Goal: Information Seeking & Learning: Find specific page/section

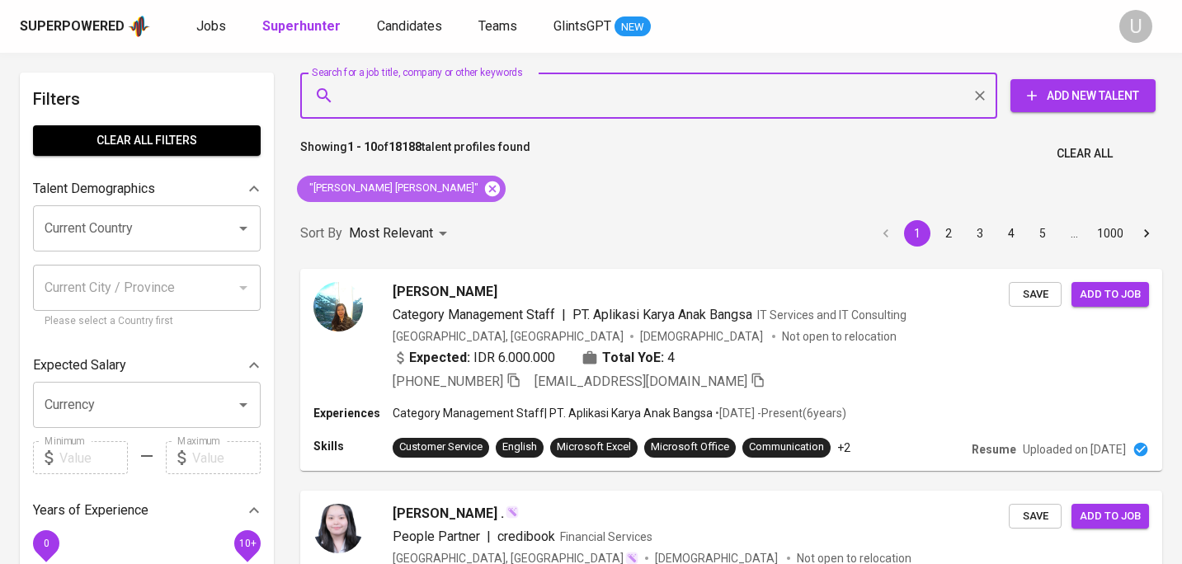
click at [485, 190] on icon at bounding box center [492, 188] width 15 height 15
click at [423, 101] on input "Search for a job title, company or other keywords" at bounding box center [653, 95] width 625 height 31
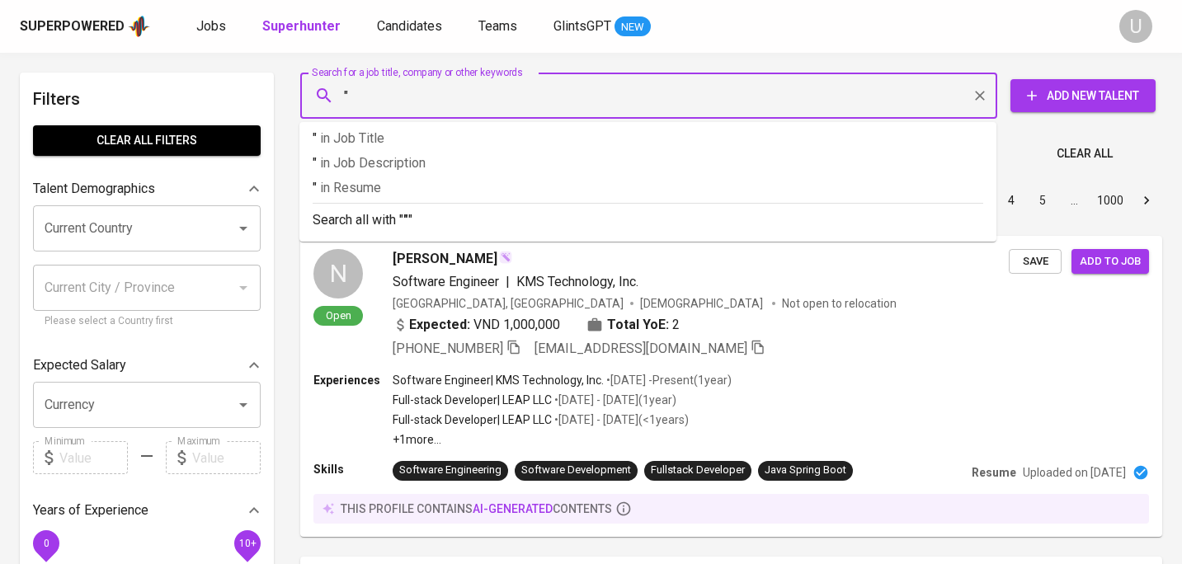
paste input "Utcha Piessesha"
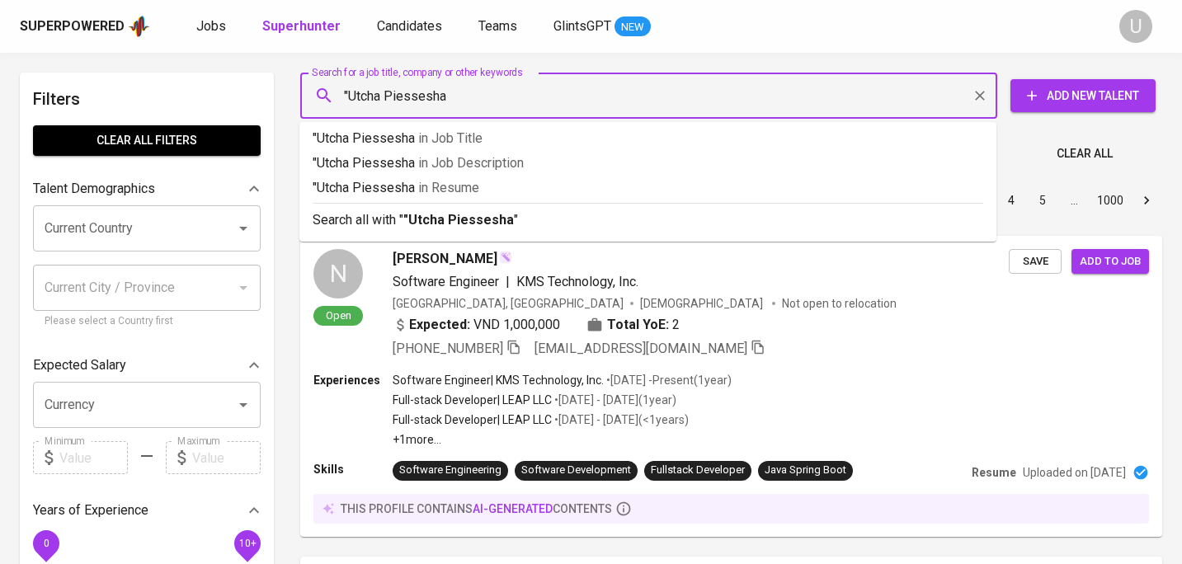
type input ""Utcha Piessesha""
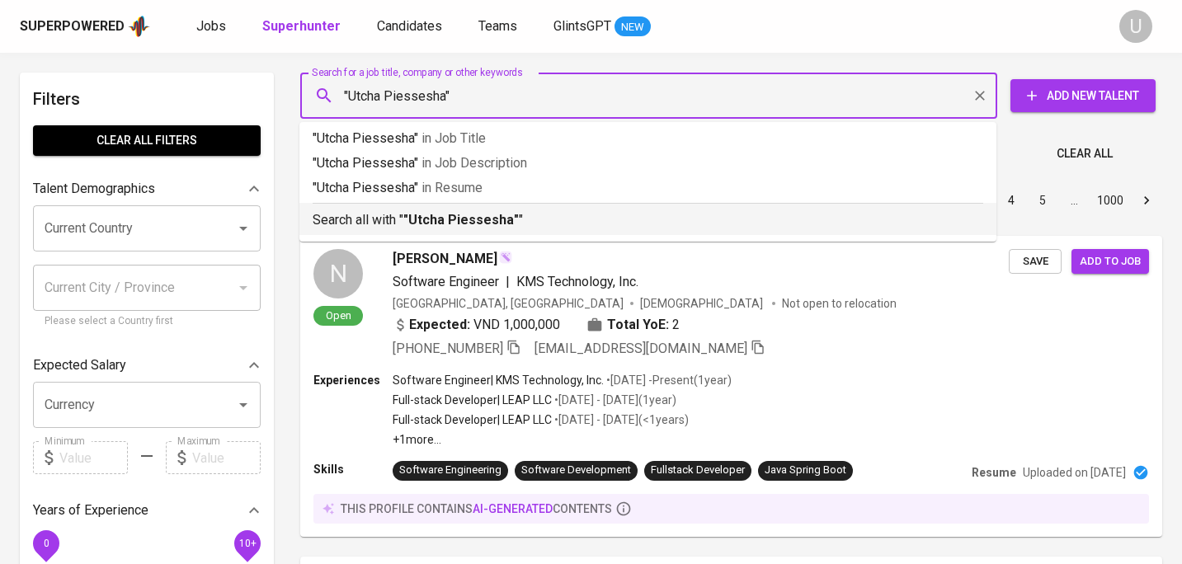
click at [436, 217] on b ""Utcha Piessesha"" at bounding box center [461, 220] width 116 height 16
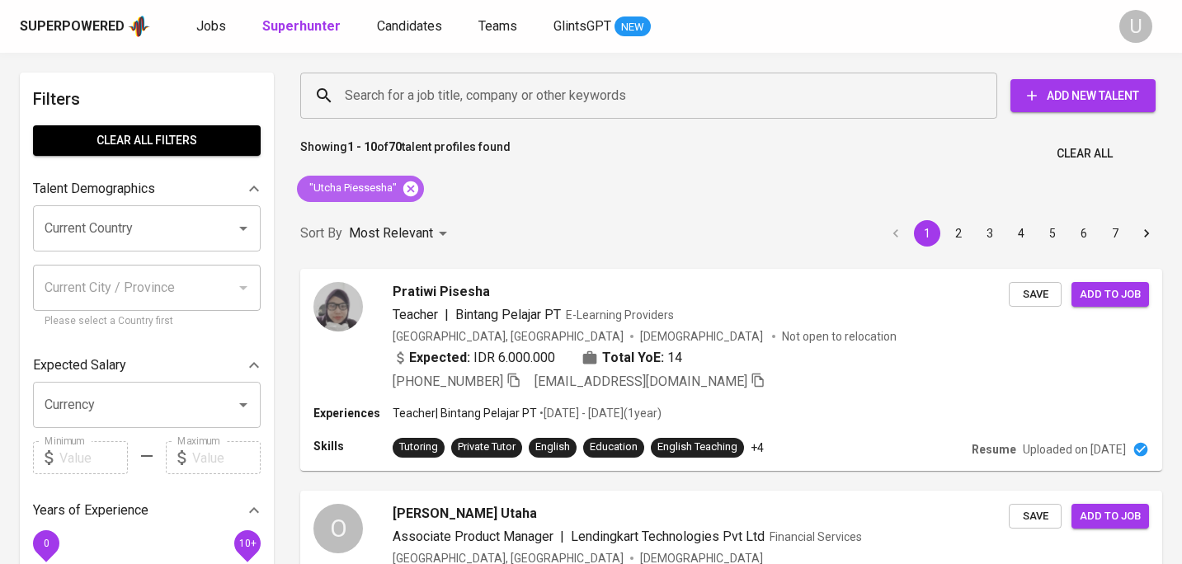
click at [414, 188] on icon at bounding box center [410, 188] width 15 height 15
click at [409, 103] on input "Search for a job title, company or other keywords" at bounding box center [653, 95] width 625 height 31
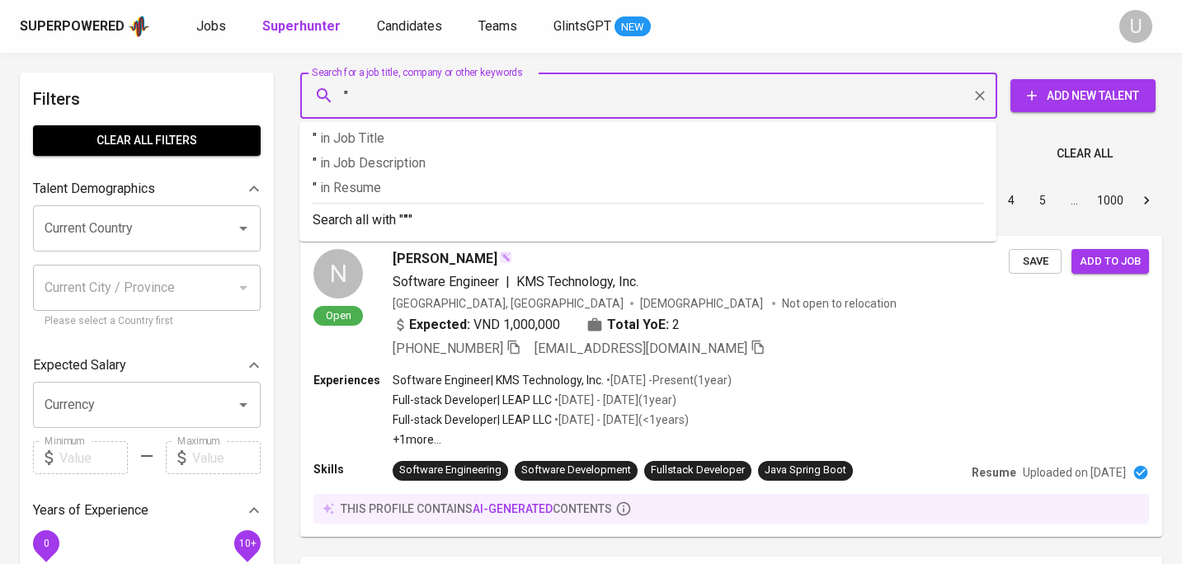
paste input "Tanti Sukowati"
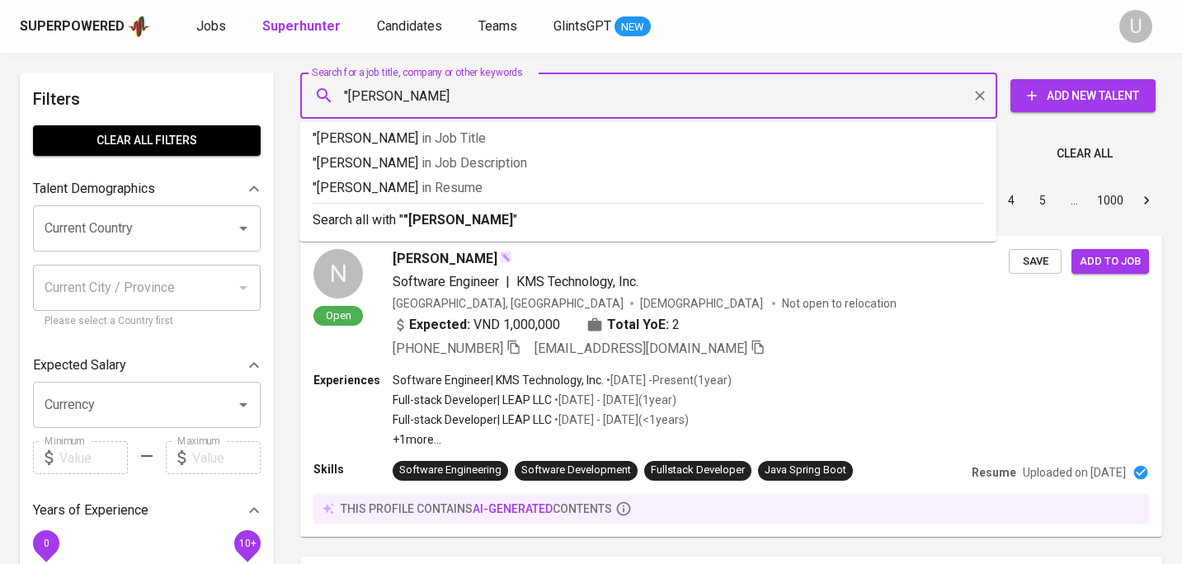
type input ""Tanti Sukowati""
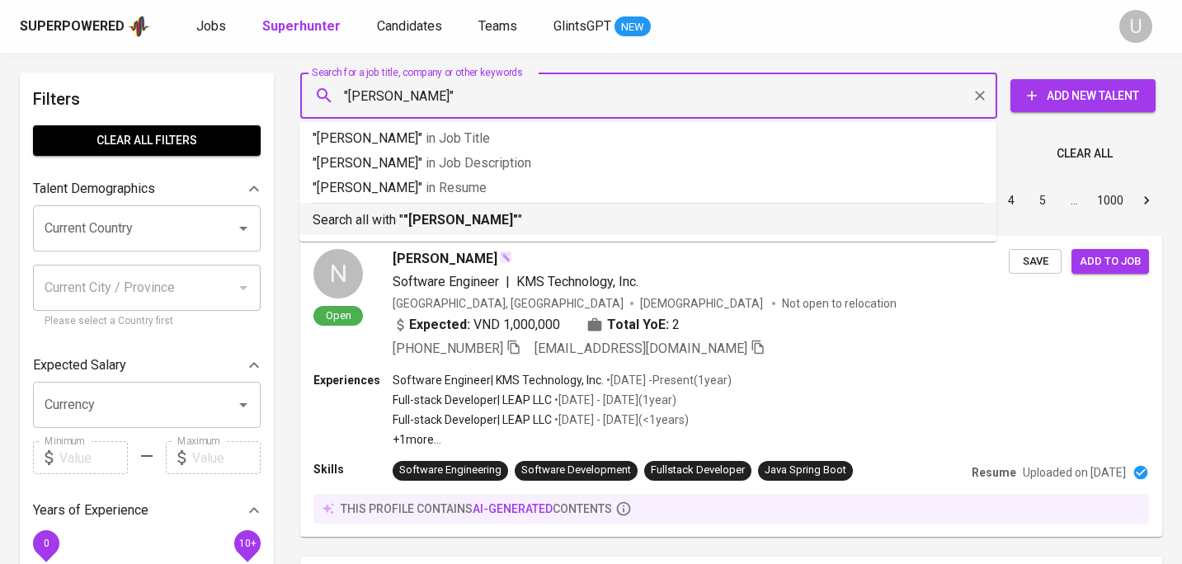
click at [391, 215] on p "Search all with " "Tanti Sukowati" "" at bounding box center [648, 220] width 671 height 20
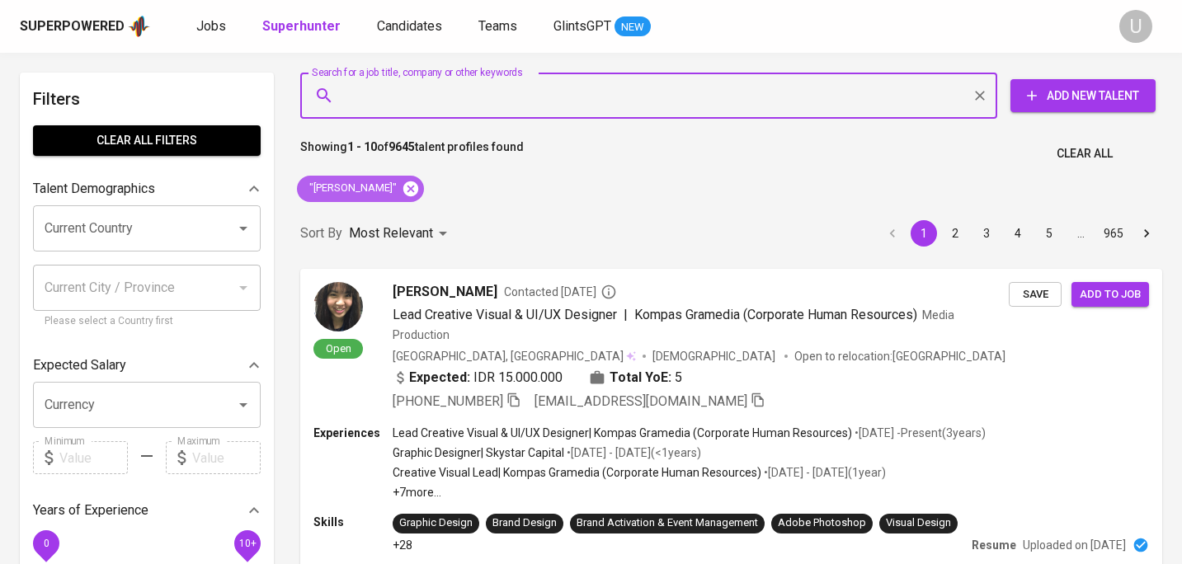
click at [404, 184] on icon at bounding box center [410, 188] width 15 height 15
click at [410, 106] on input "Search for a job title, company or other keywords" at bounding box center [653, 95] width 625 height 31
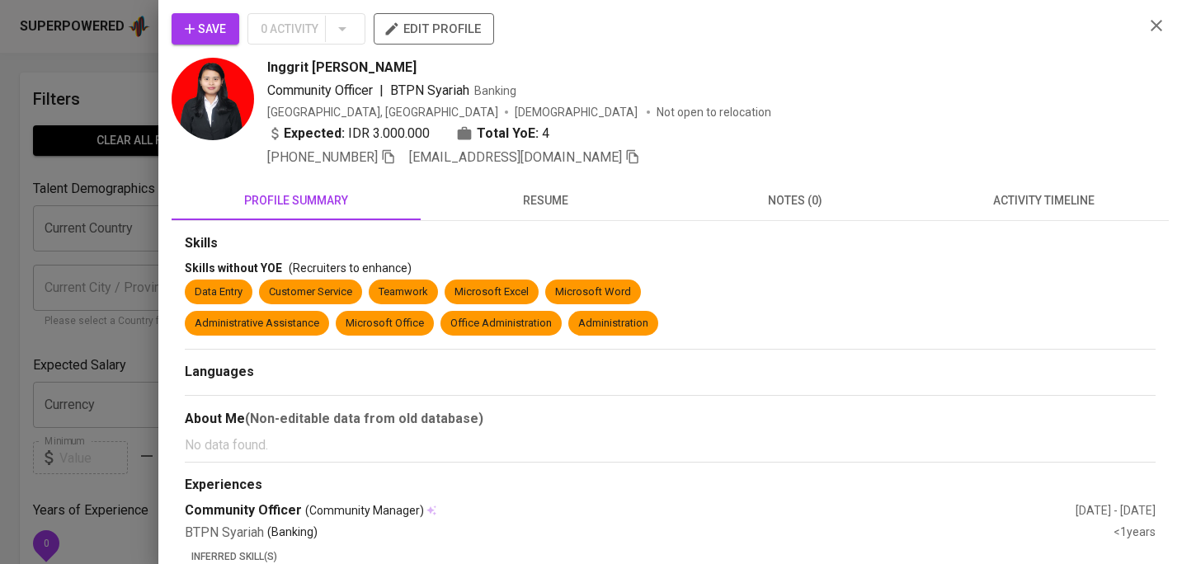
click at [1159, 29] on icon "button" at bounding box center [1157, 26] width 12 height 12
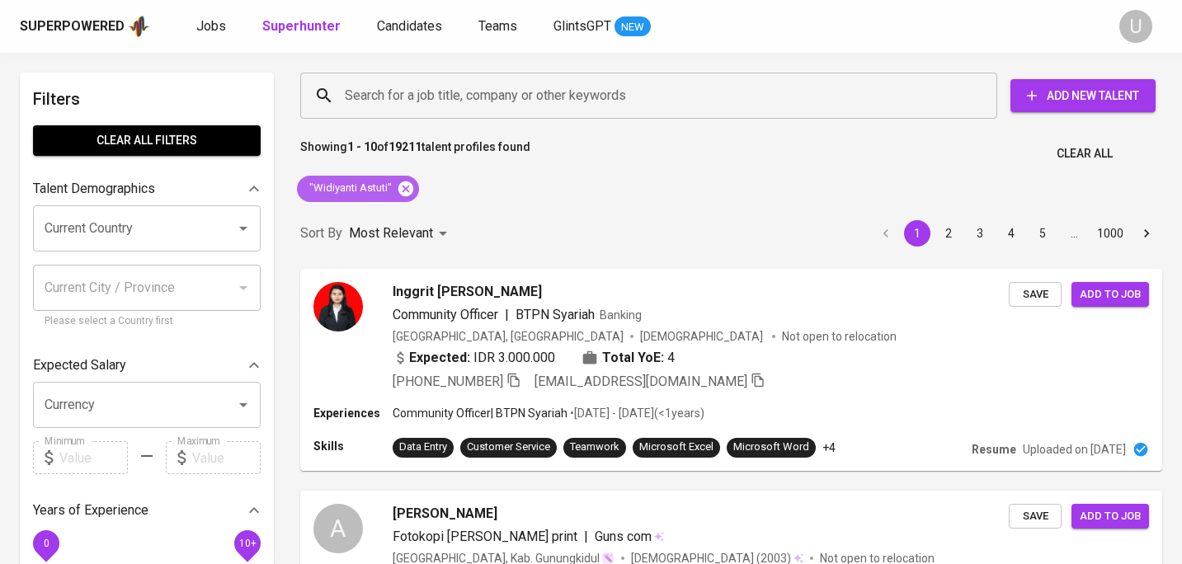
click at [405, 187] on icon at bounding box center [406, 189] width 18 height 18
click at [450, 94] on input "Search for a job title, company or other keywords" at bounding box center [653, 95] width 625 height 31
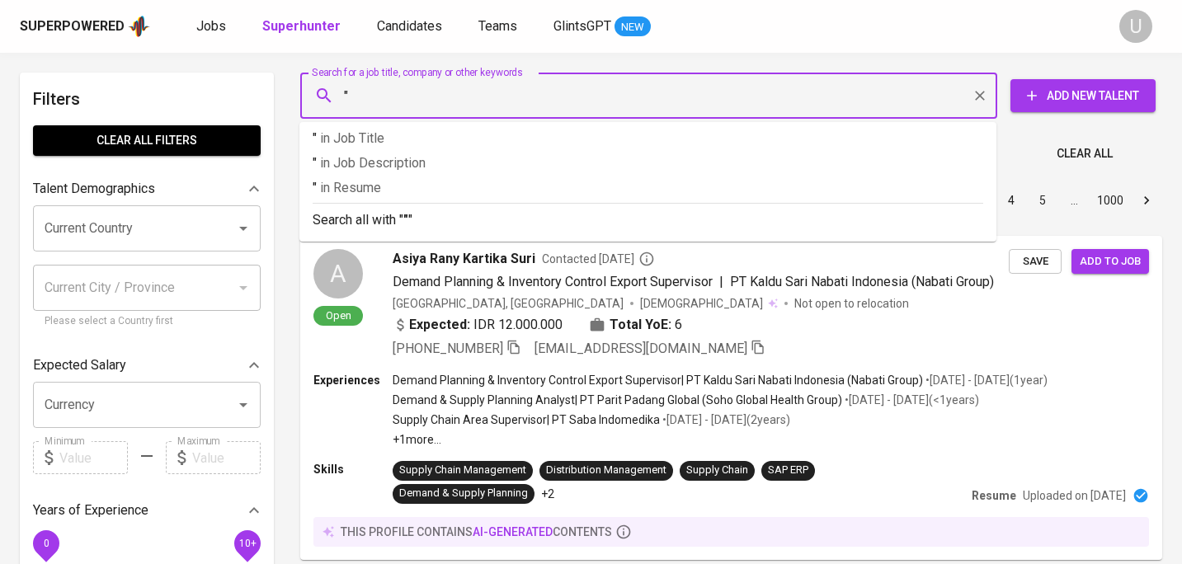
paste input "Wirda NS"
type input ""Wirda NS""
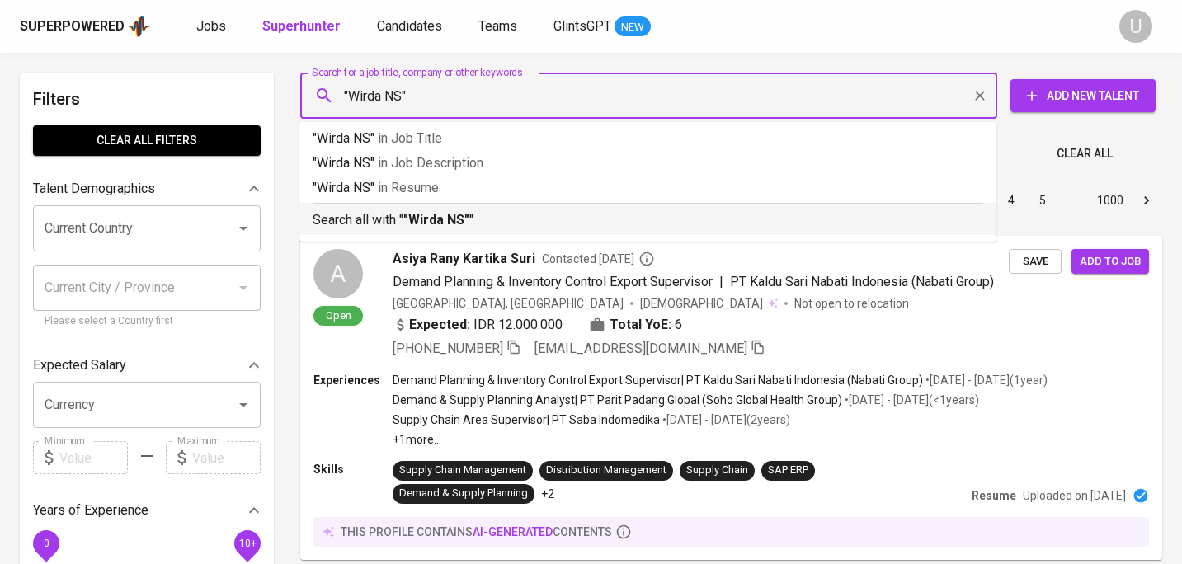
click at [373, 229] on p "Search all with " "Wirda NS" "" at bounding box center [648, 220] width 671 height 20
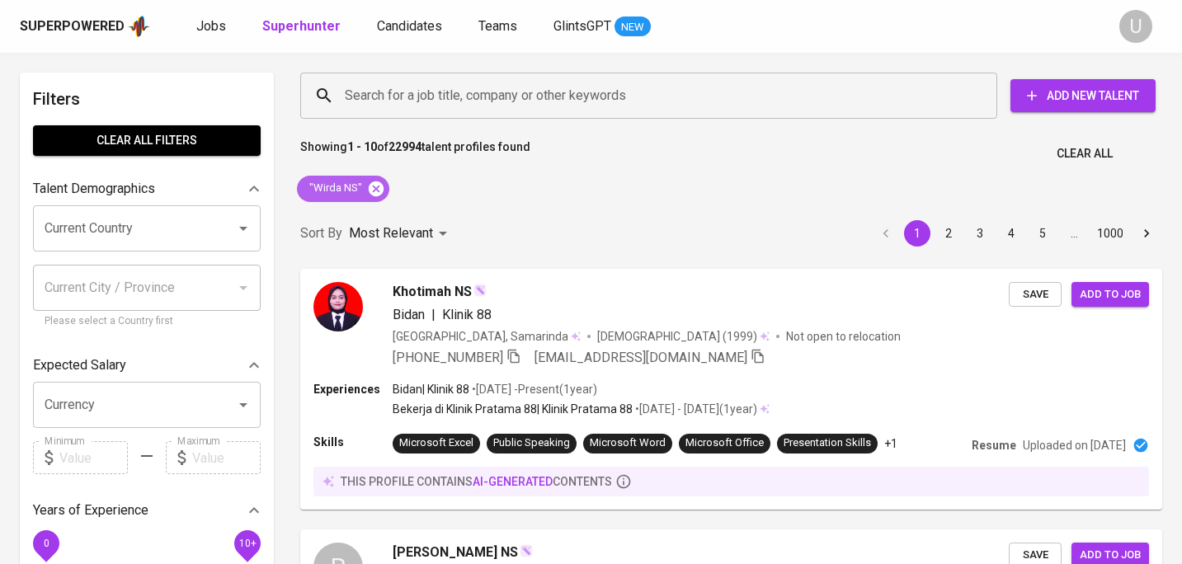
click at [377, 187] on icon at bounding box center [376, 188] width 15 height 15
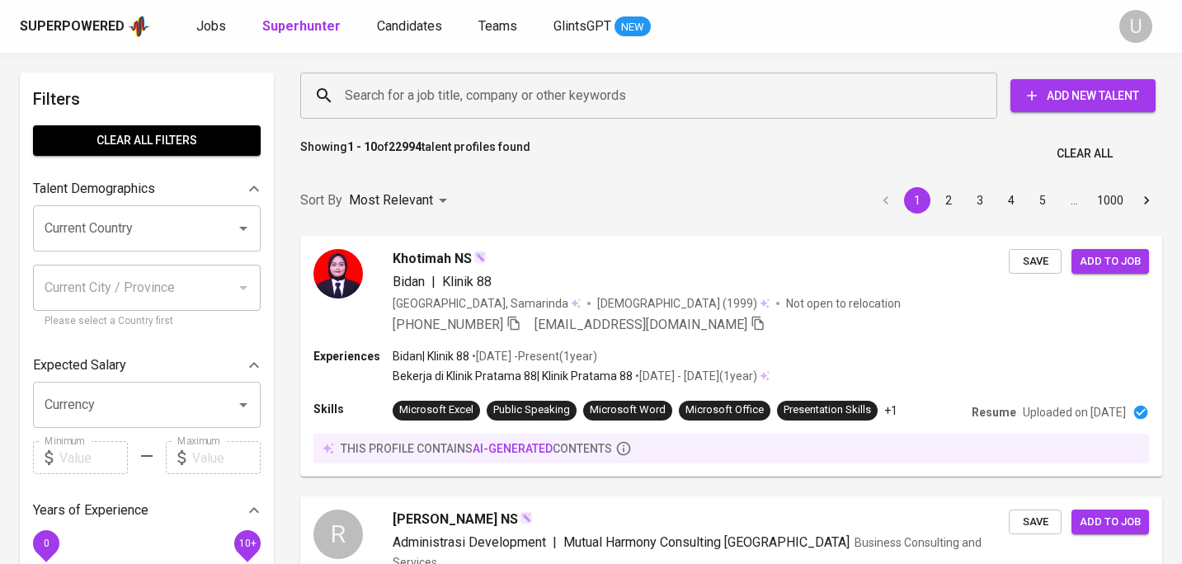
click at [369, 106] on input "Search for a job title, company or other keywords" at bounding box center [653, 95] width 625 height 31
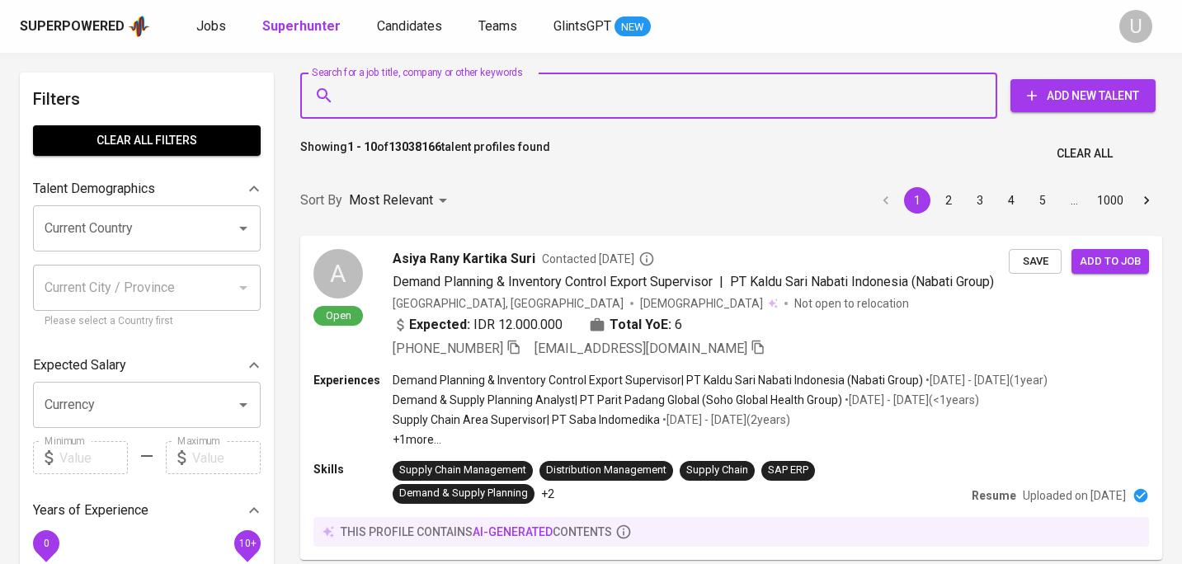
click at [369, 106] on input "Search for a job title, company or other keywords" at bounding box center [653, 95] width 625 height 31
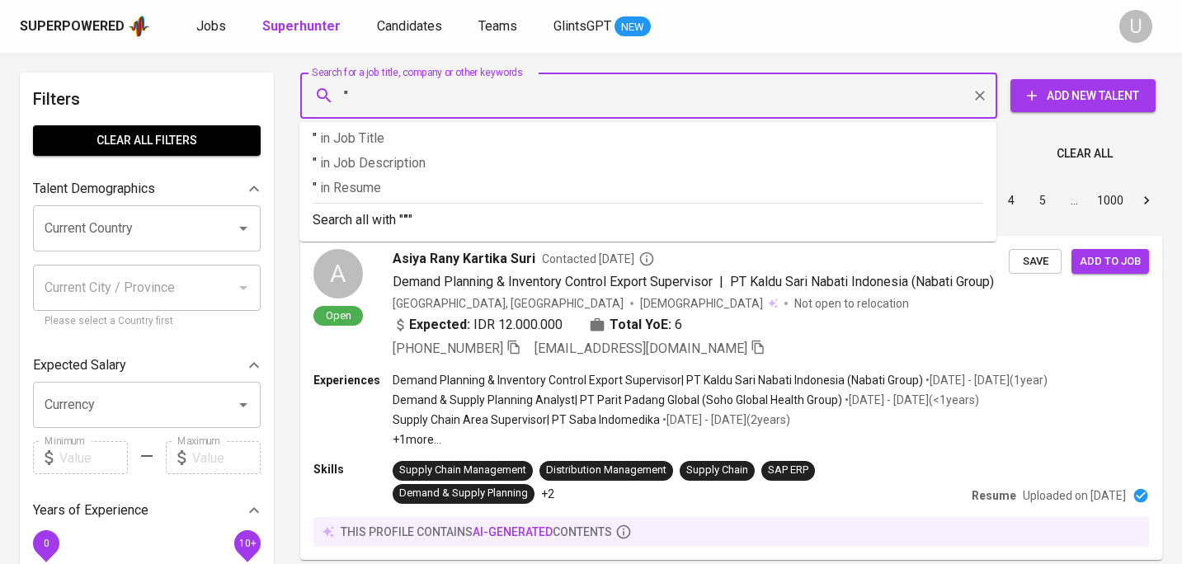
paste input "Indah Komalasari"
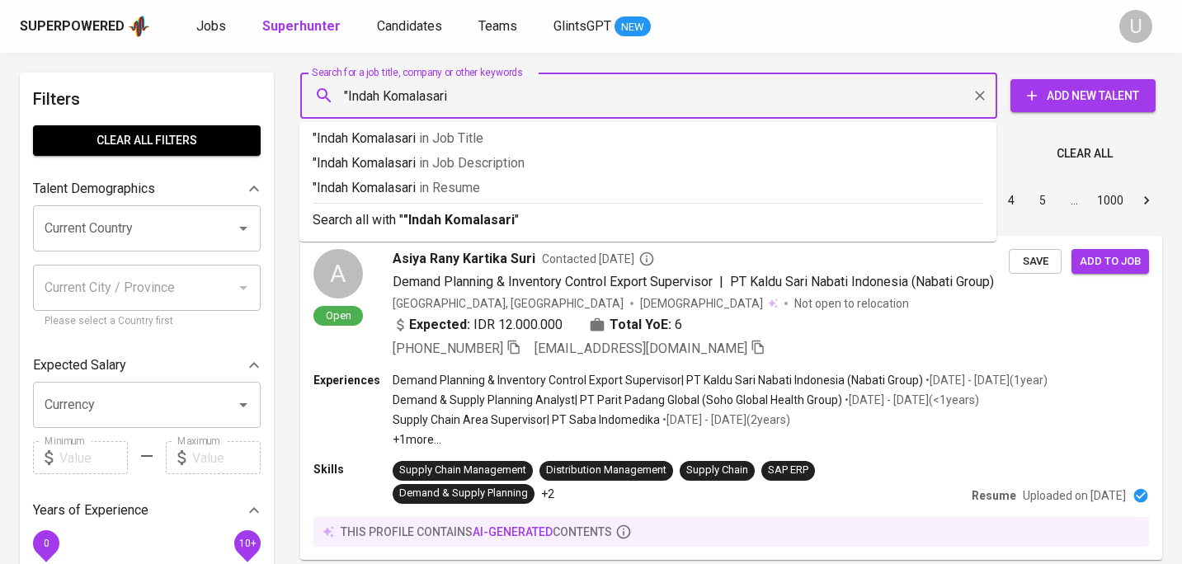
type input ""Indah Komalasari""
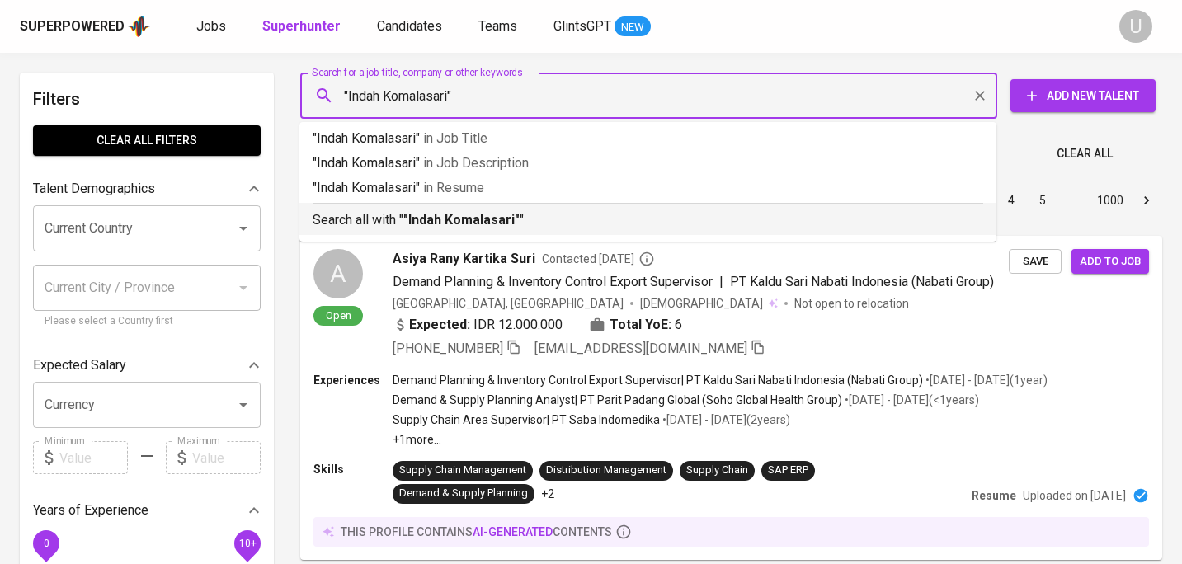
click at [406, 214] on b ""Indah Komalasari"" at bounding box center [461, 220] width 116 height 16
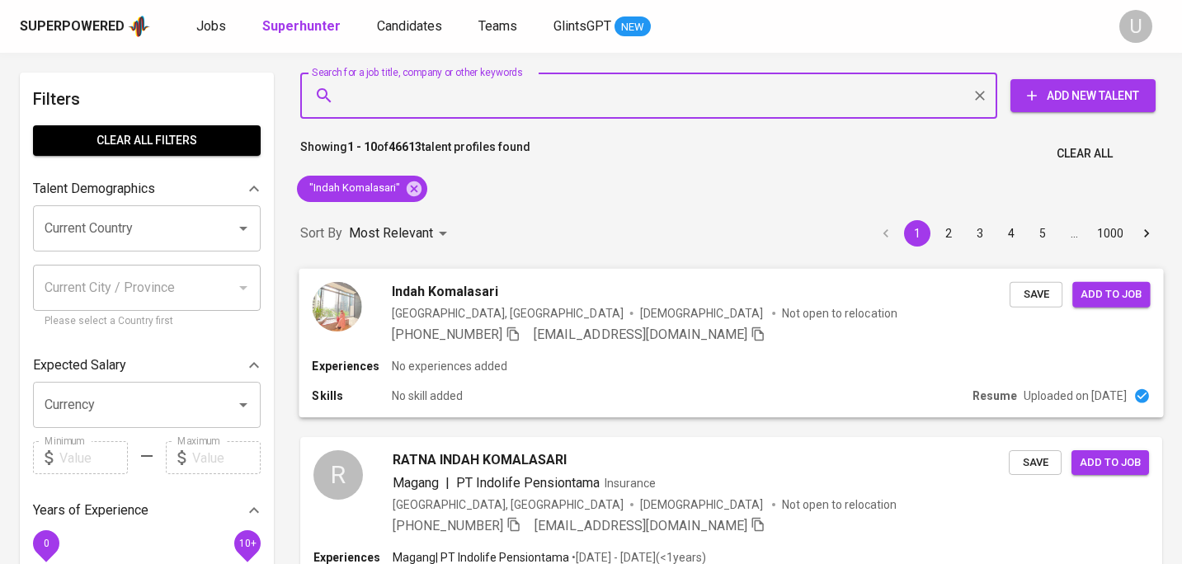
click at [523, 293] on div "Indah Komalasari" at bounding box center [701, 291] width 618 height 20
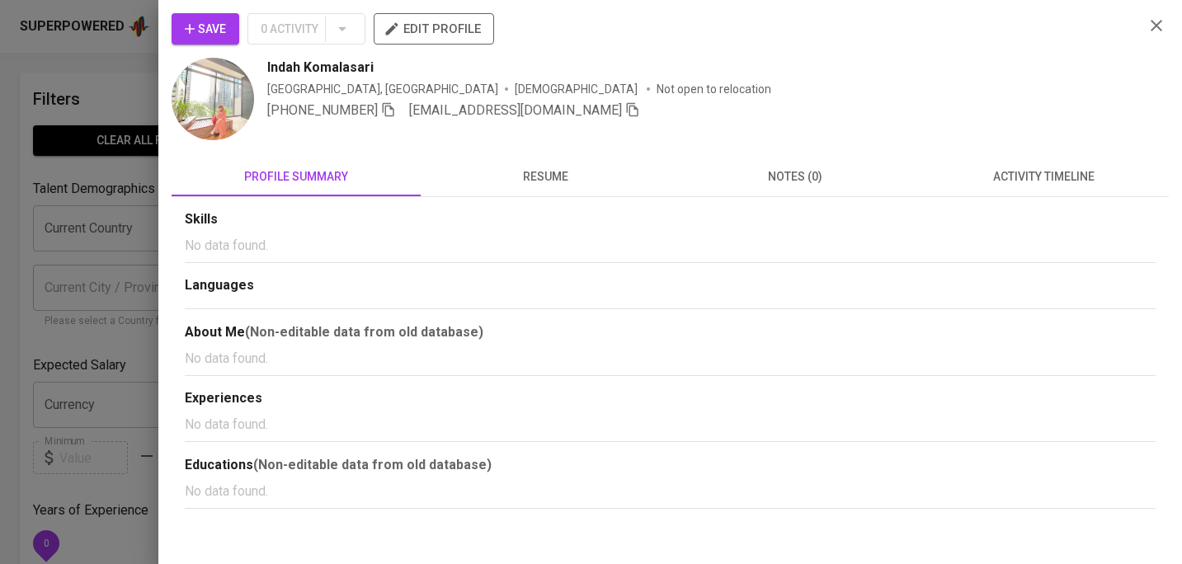
click at [544, 172] on span "resume" at bounding box center [545, 177] width 229 height 21
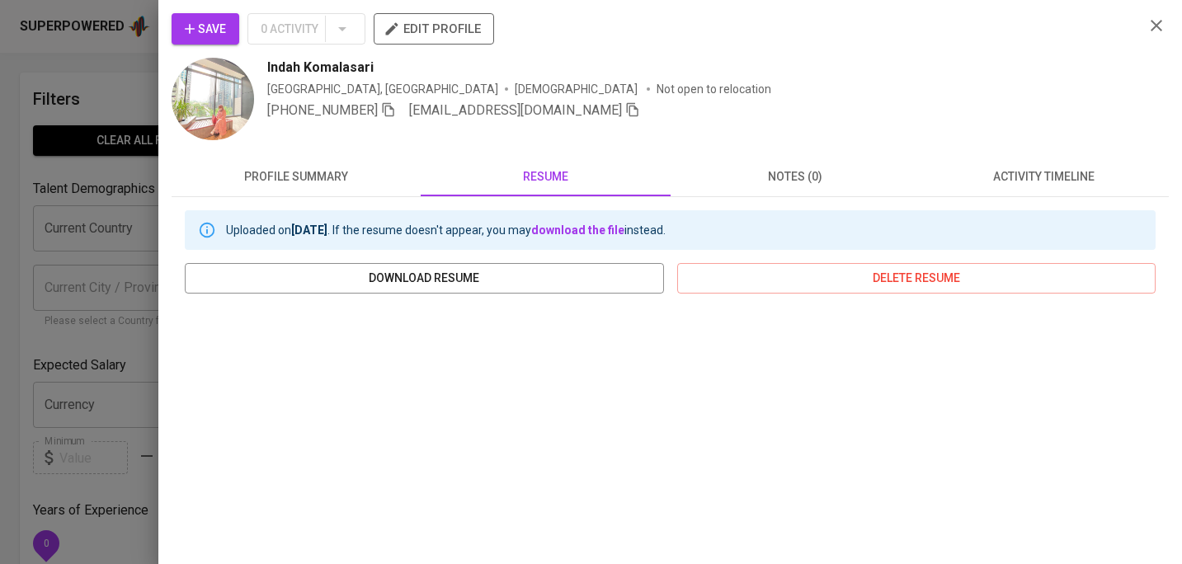
click at [1156, 24] on icon "button" at bounding box center [1157, 26] width 12 height 12
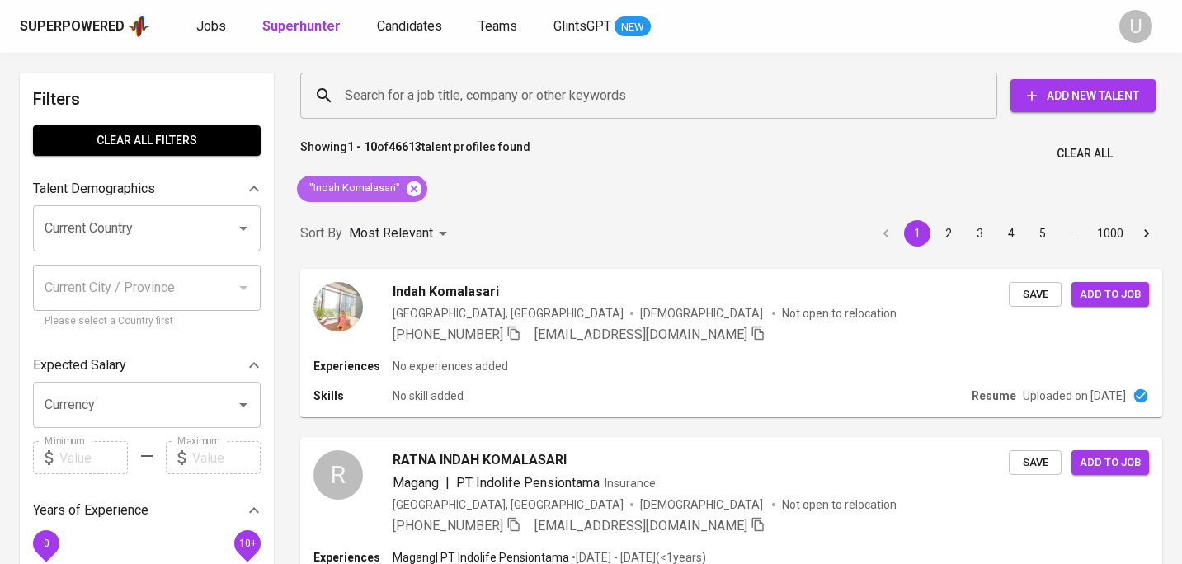
click at [413, 191] on icon at bounding box center [414, 188] width 15 height 15
click at [403, 103] on input "Search for a job title, company or other keywords" at bounding box center [653, 95] width 625 height 31
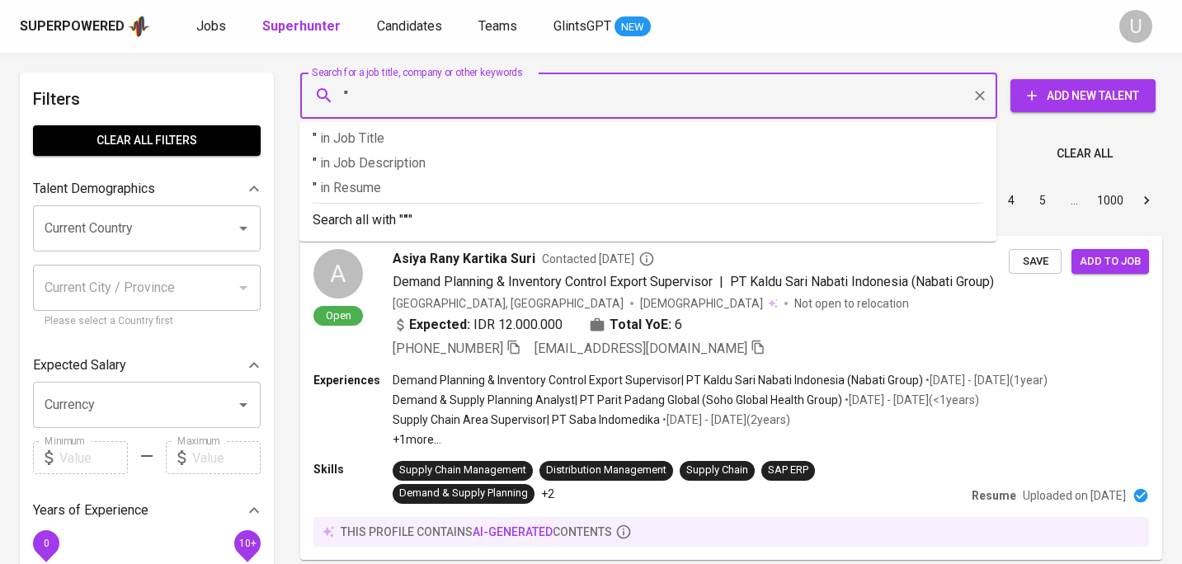
paste input "Widiyanti Astuti 2nd degree connection"
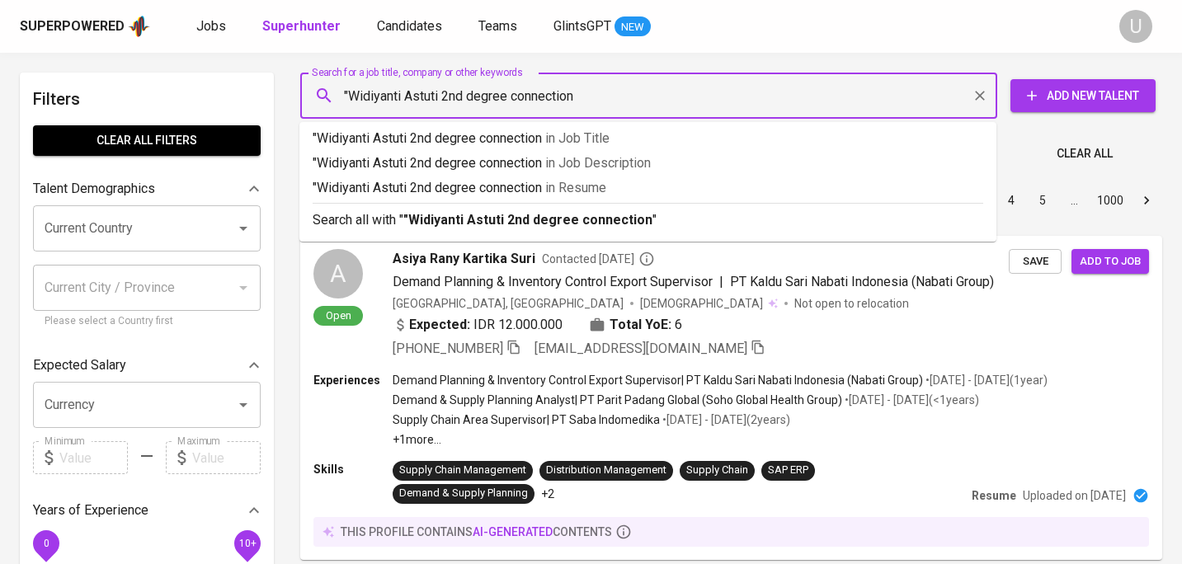
drag, startPoint x: 445, startPoint y: 97, endPoint x: 600, endPoint y: 120, distance: 156.9
drag, startPoint x: 445, startPoint y: 96, endPoint x: 578, endPoint y: 91, distance: 133.7
click at [578, 91] on input ""Widiyanti Astuti 2nd degree connection" at bounding box center [653, 95] width 625 height 31
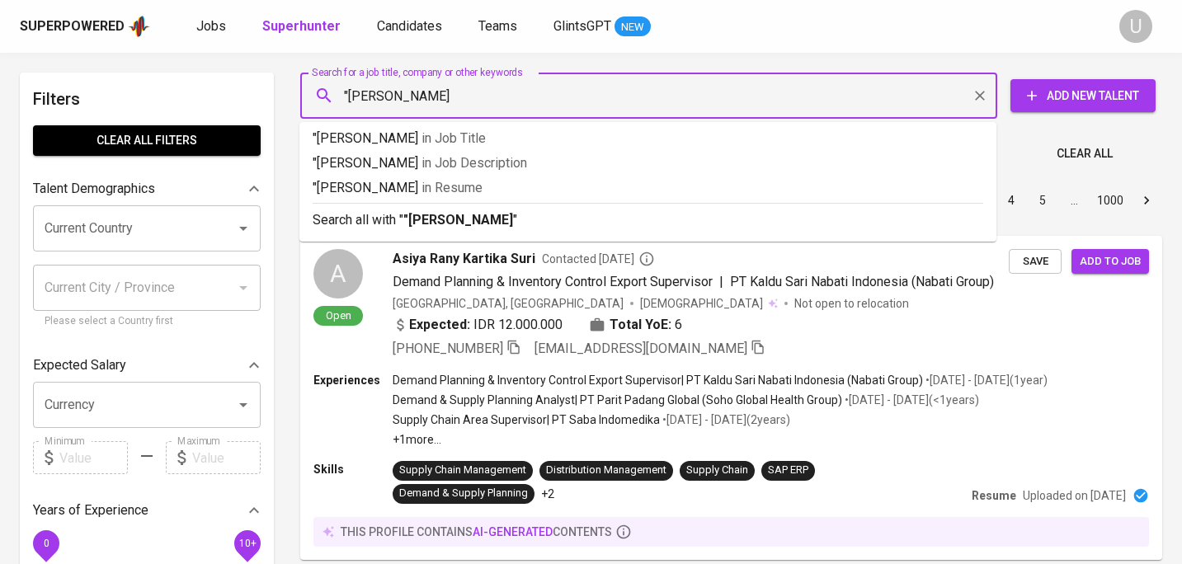
type input ""Widiyanti Astuti""
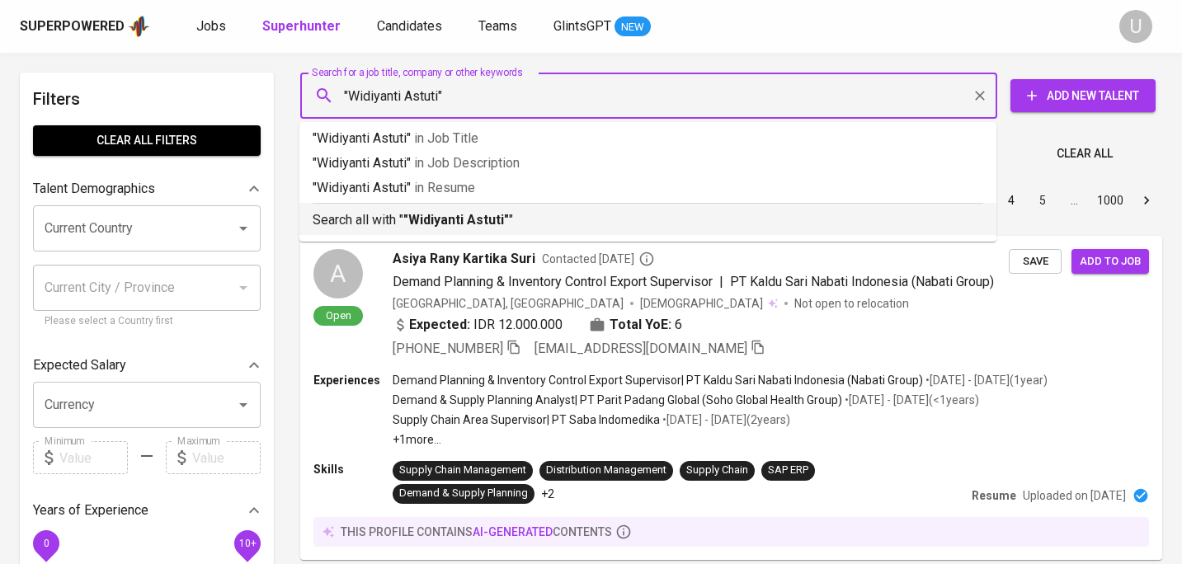
click at [619, 208] on div "Search all with " "Widiyanti Astuti" "" at bounding box center [648, 216] width 671 height 27
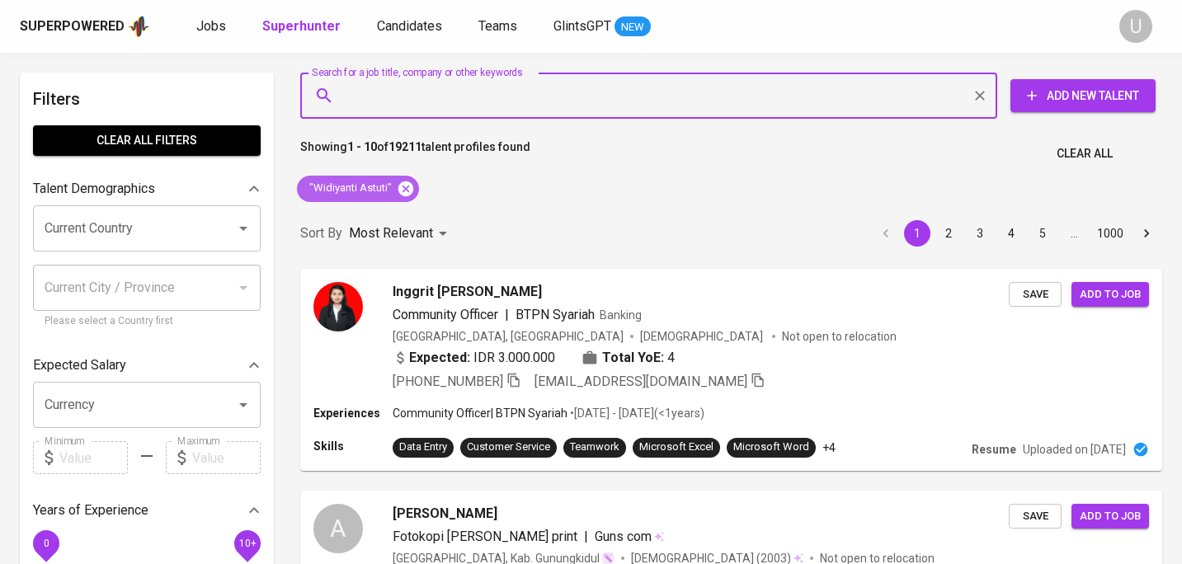
click at [405, 184] on icon at bounding box center [405, 188] width 15 height 15
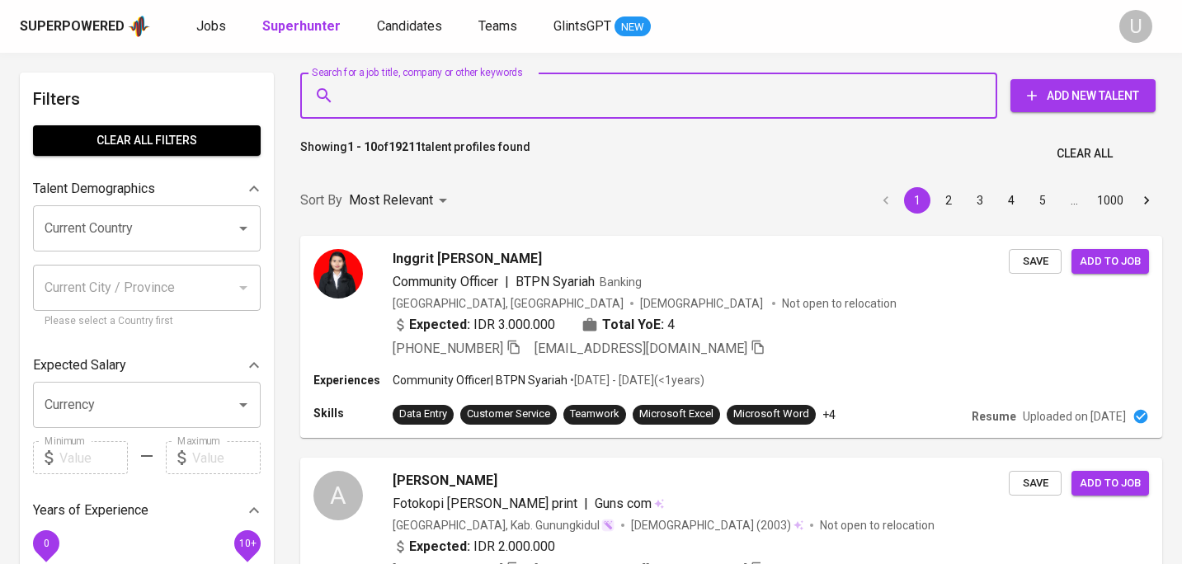
click at [398, 87] on input "Search for a job title, company or other keywords" at bounding box center [653, 95] width 625 height 31
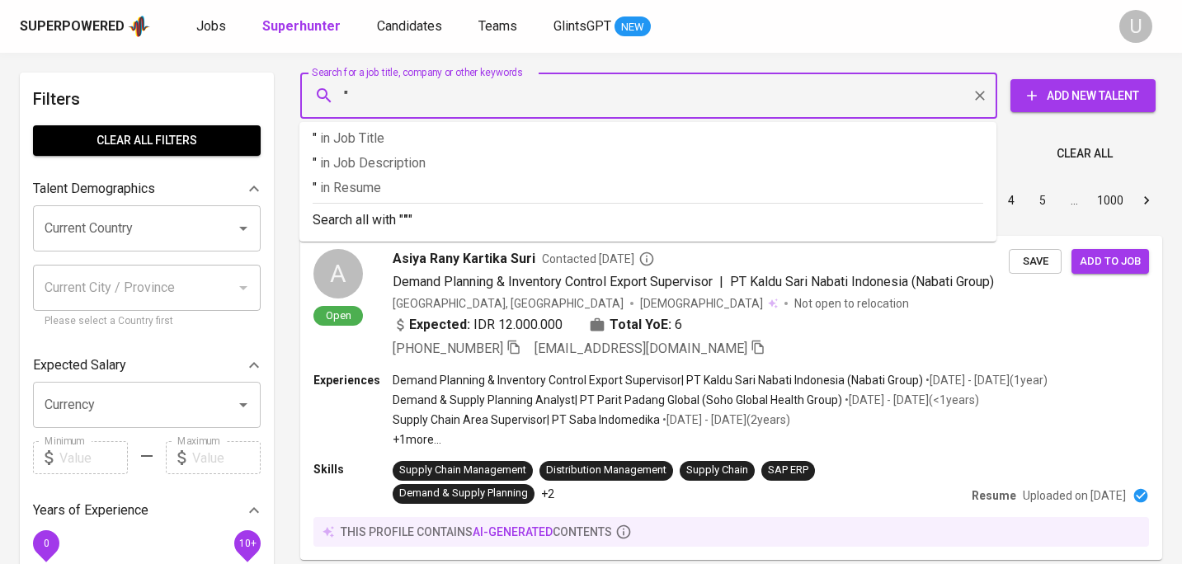
paste input "Deztvyliyanty Salim"
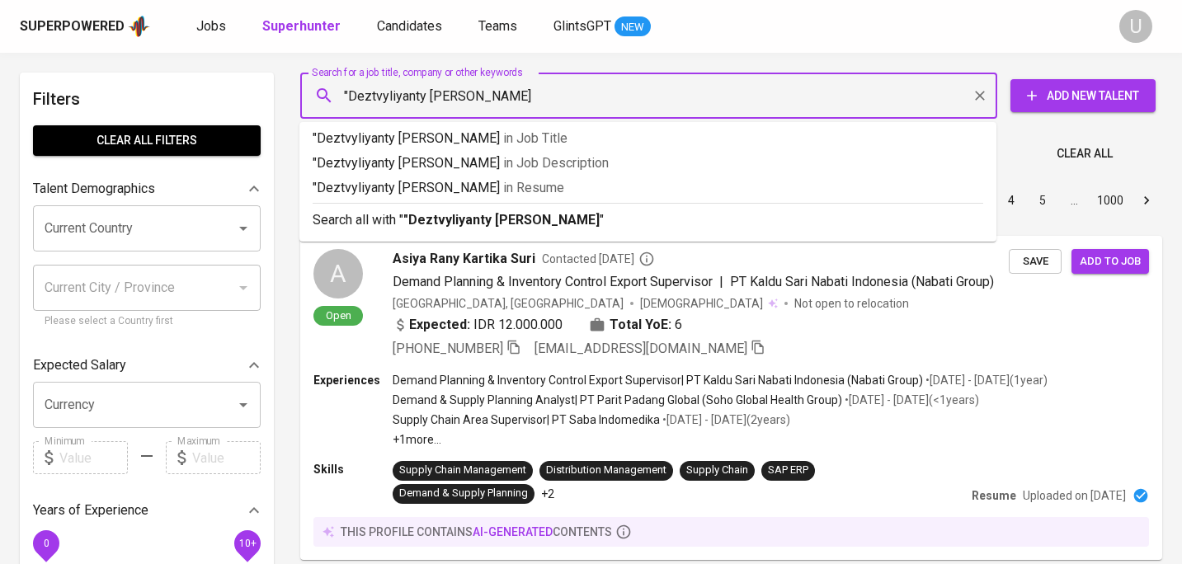
type input ""Deztvyliyanty Salim""
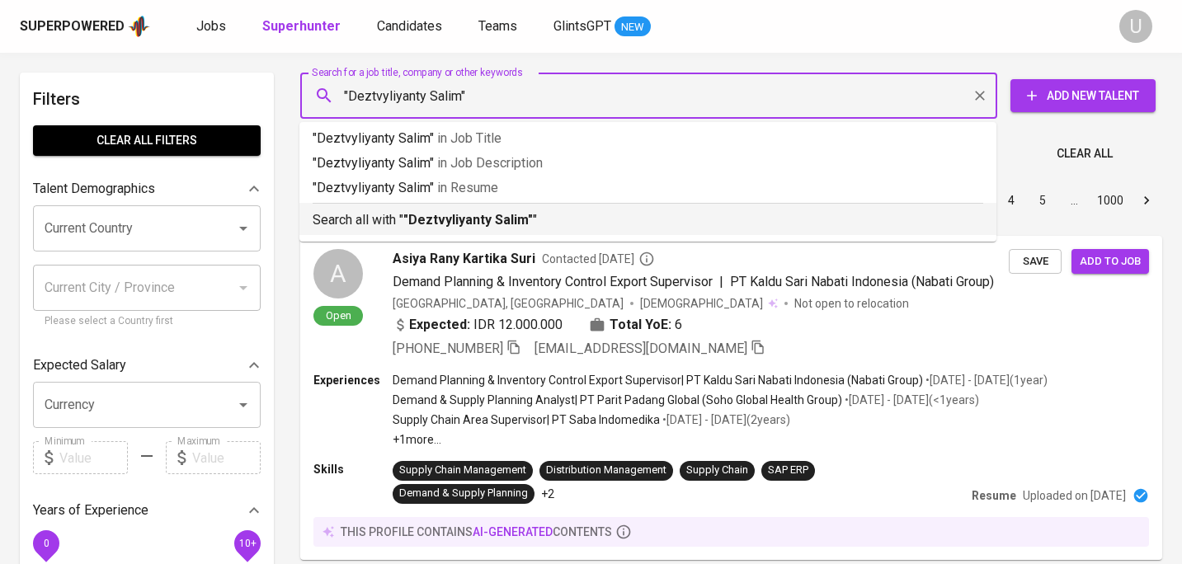
click at [408, 226] on b ""Deztvyliyanty Salim"" at bounding box center [468, 220] width 130 height 16
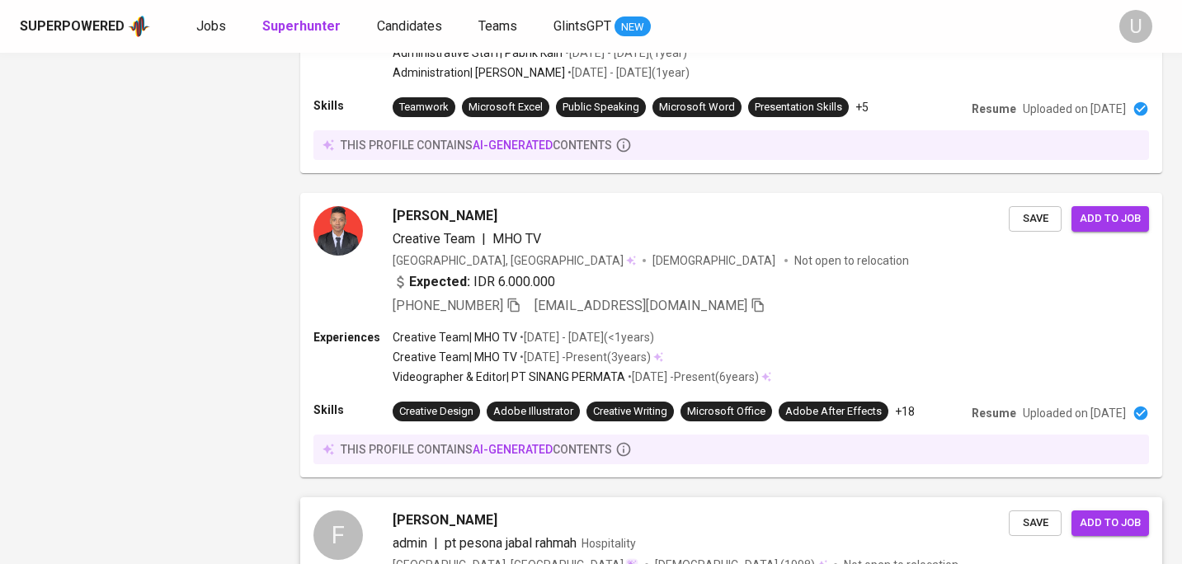
scroll to position [2000, 0]
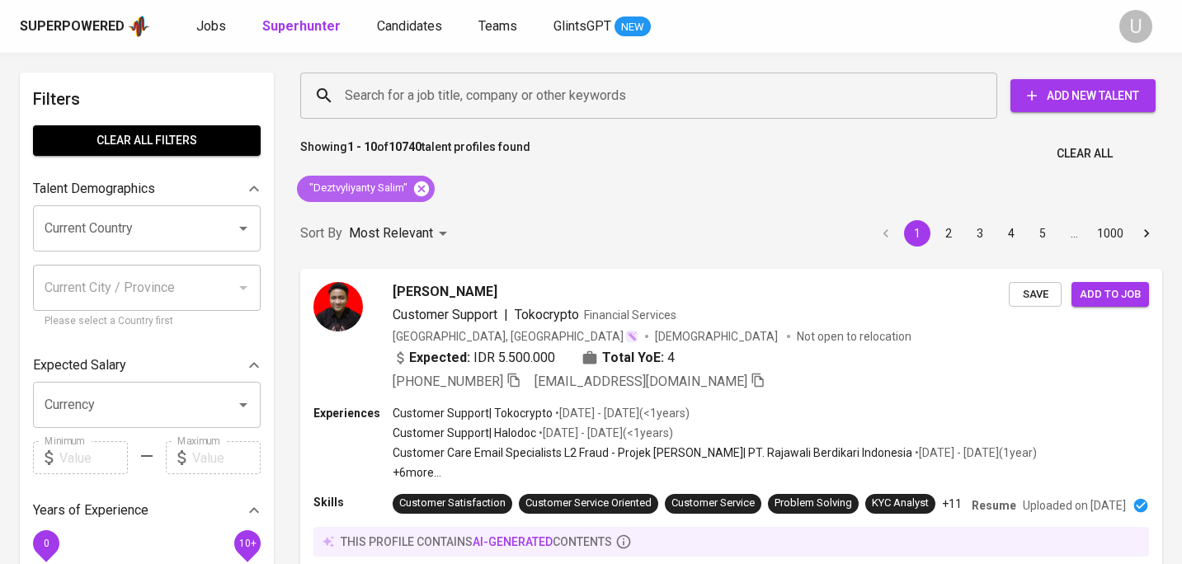
click at [420, 183] on icon at bounding box center [421, 188] width 15 height 15
click at [418, 87] on input "Search for a job title, company or other keywords" at bounding box center [653, 95] width 625 height 31
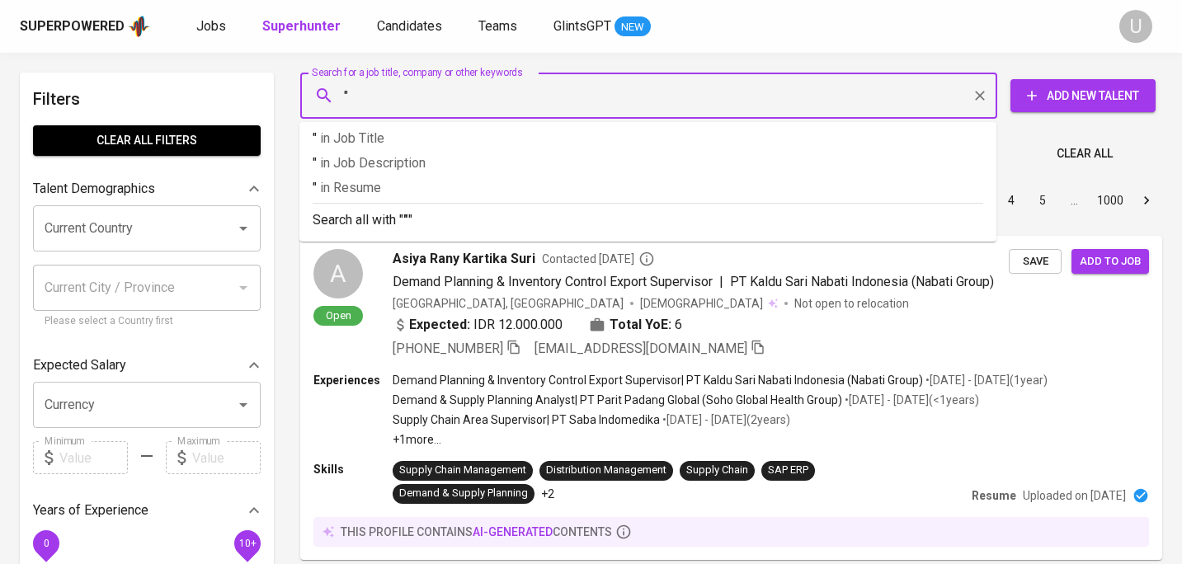
paste input "Ibrena Putri Teresa"
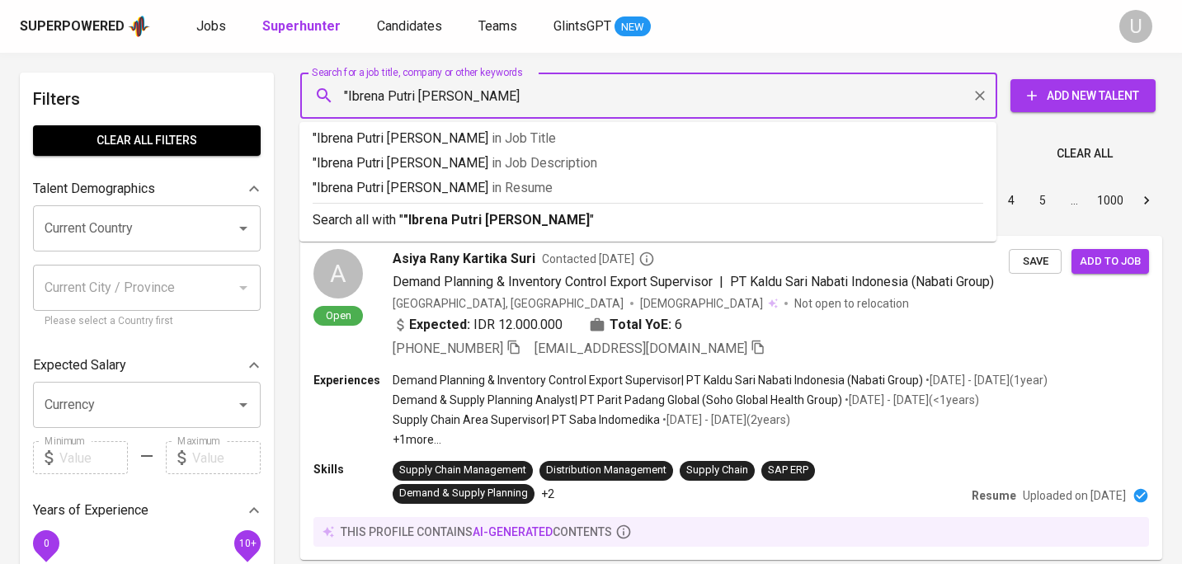
type input ""Ibrena Putri Teresa""
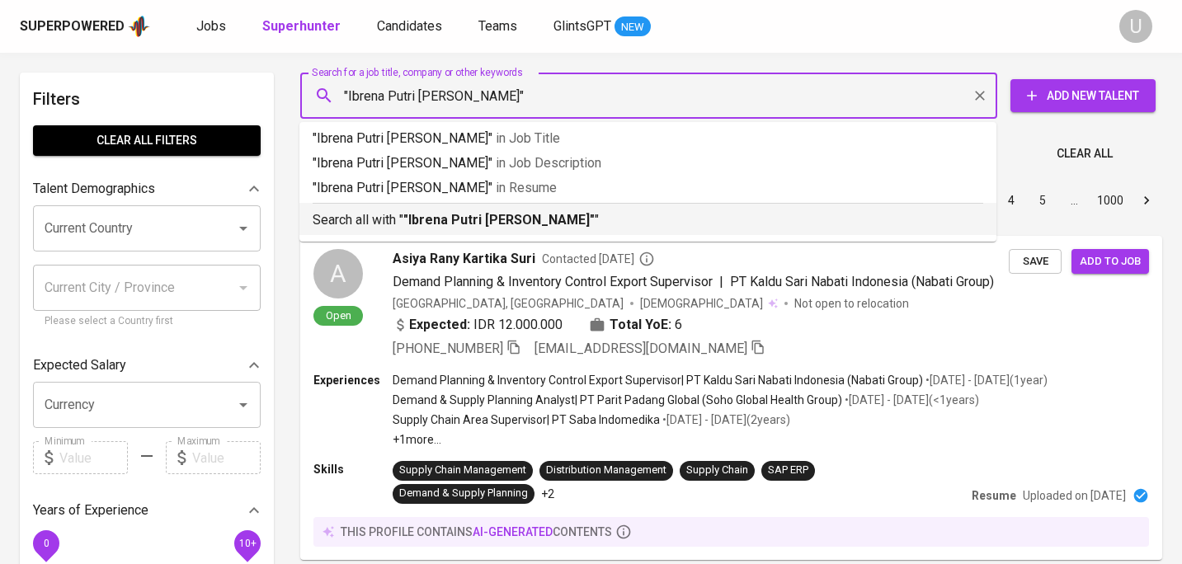
click at [435, 224] on b ""Ibrena Putri Teresa"" at bounding box center [498, 220] width 191 height 16
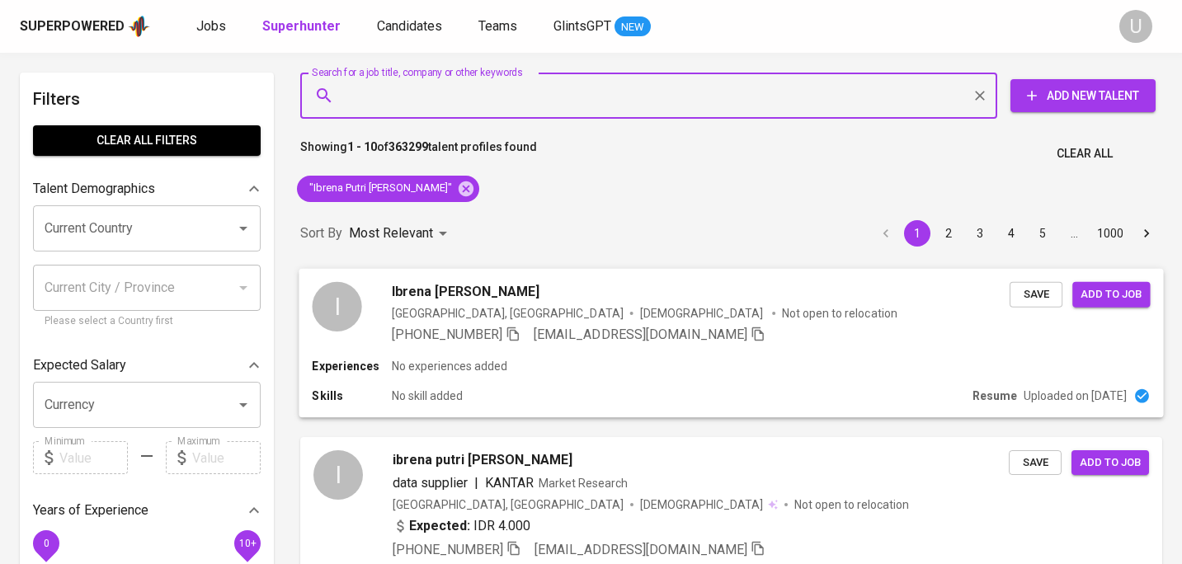
click at [586, 358] on div "Experiences No experiences added" at bounding box center [731, 366] width 838 height 17
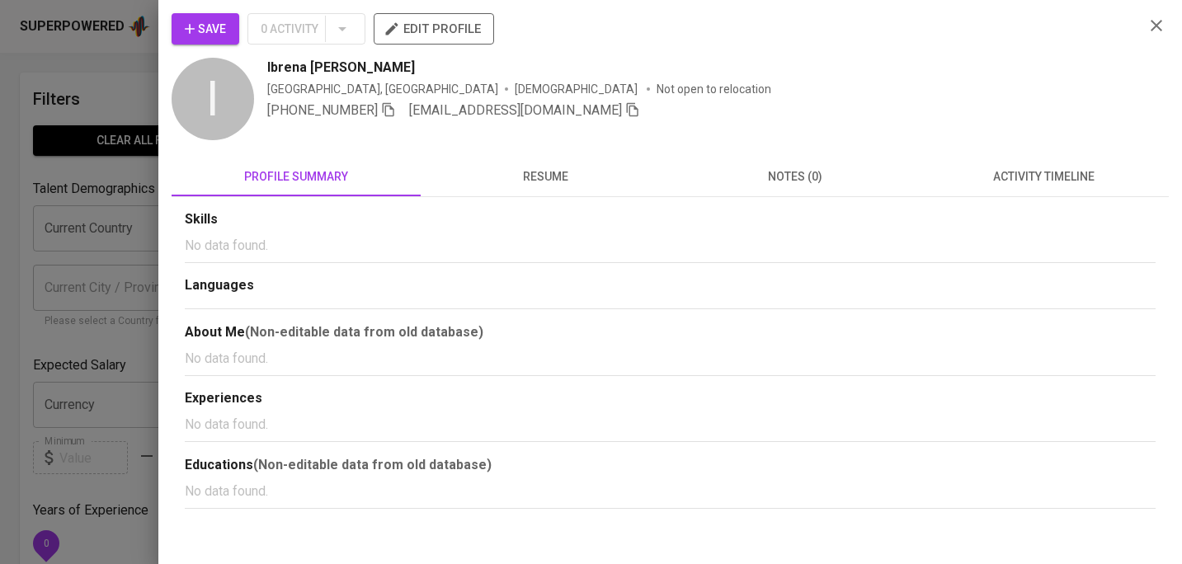
click at [533, 177] on span "resume" at bounding box center [545, 177] width 229 height 21
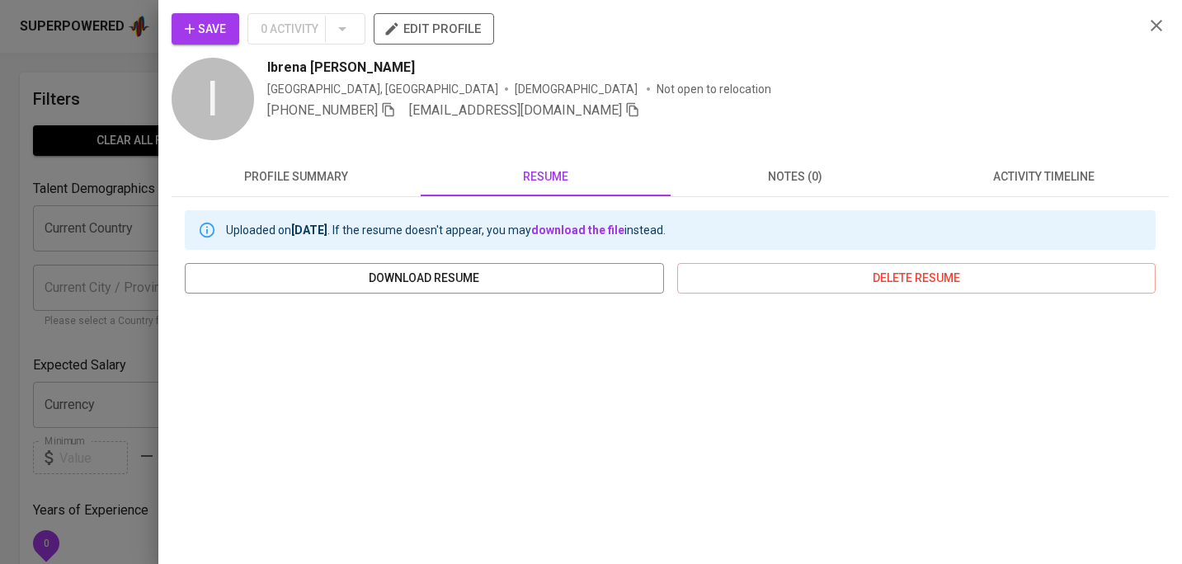
click at [318, 184] on span "profile summary" at bounding box center [296, 177] width 229 height 21
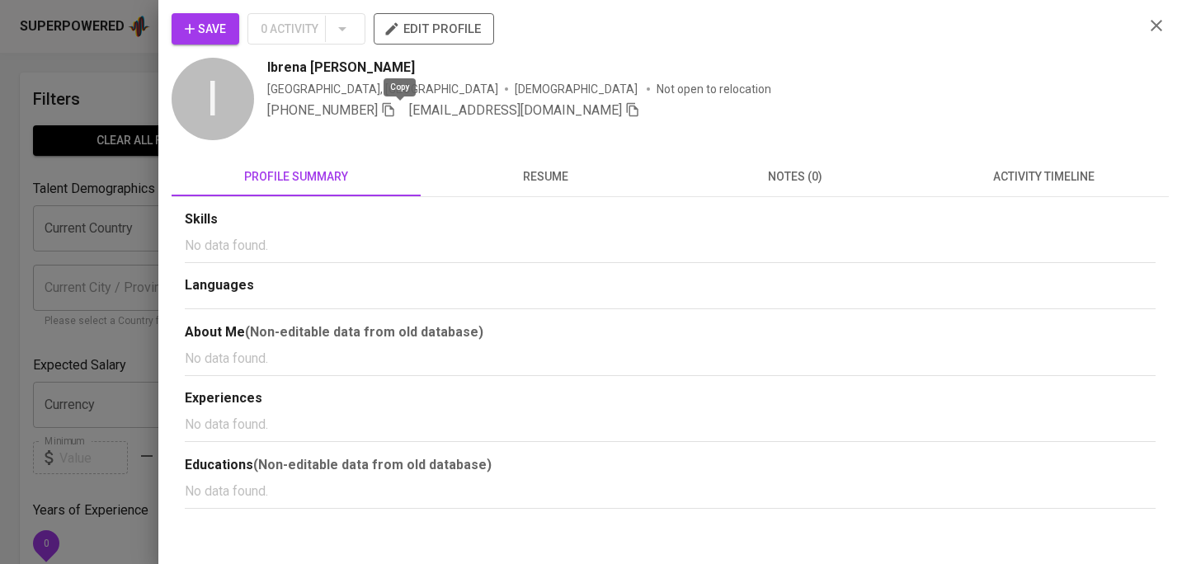
click at [394, 113] on icon "button" at bounding box center [388, 109] width 15 height 15
click at [542, 170] on span "resume" at bounding box center [545, 177] width 229 height 21
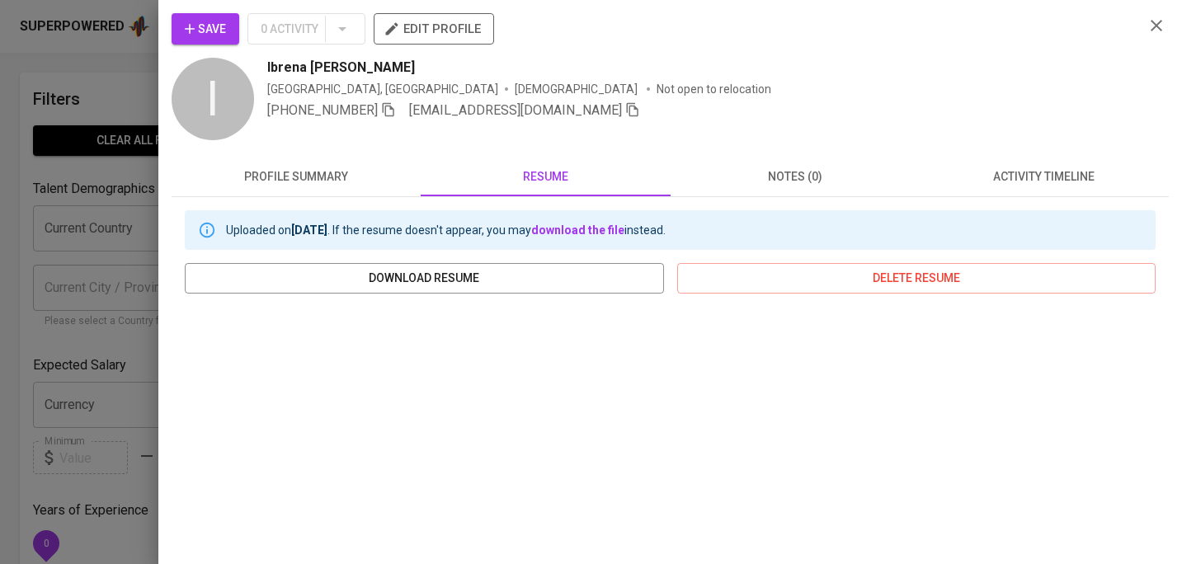
click at [1153, 21] on icon "button" at bounding box center [1157, 26] width 12 height 12
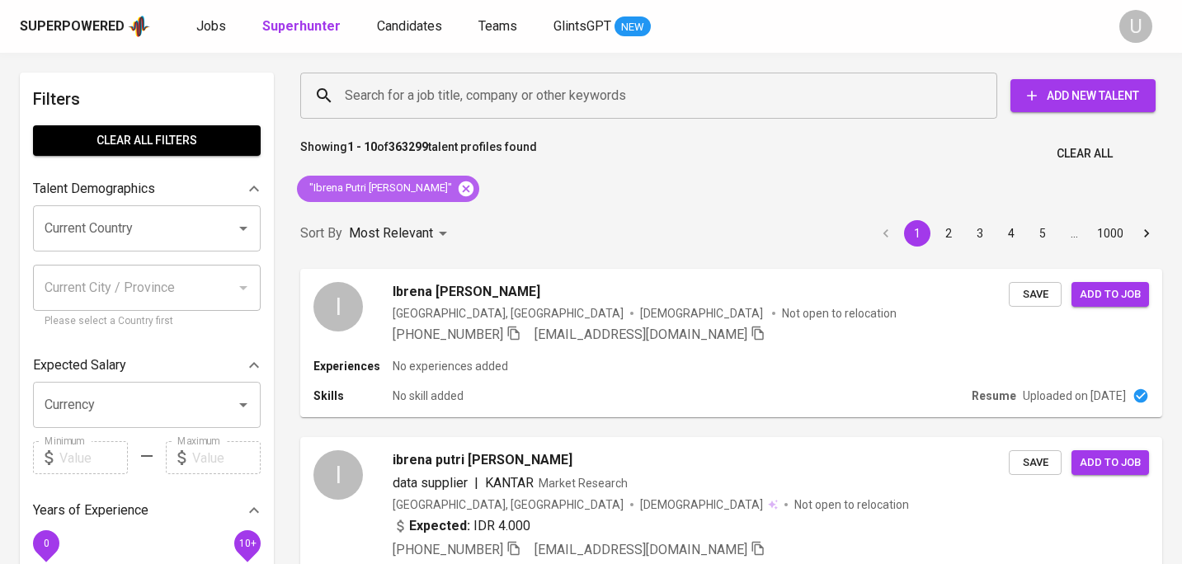
click at [459, 191] on icon at bounding box center [466, 188] width 15 height 15
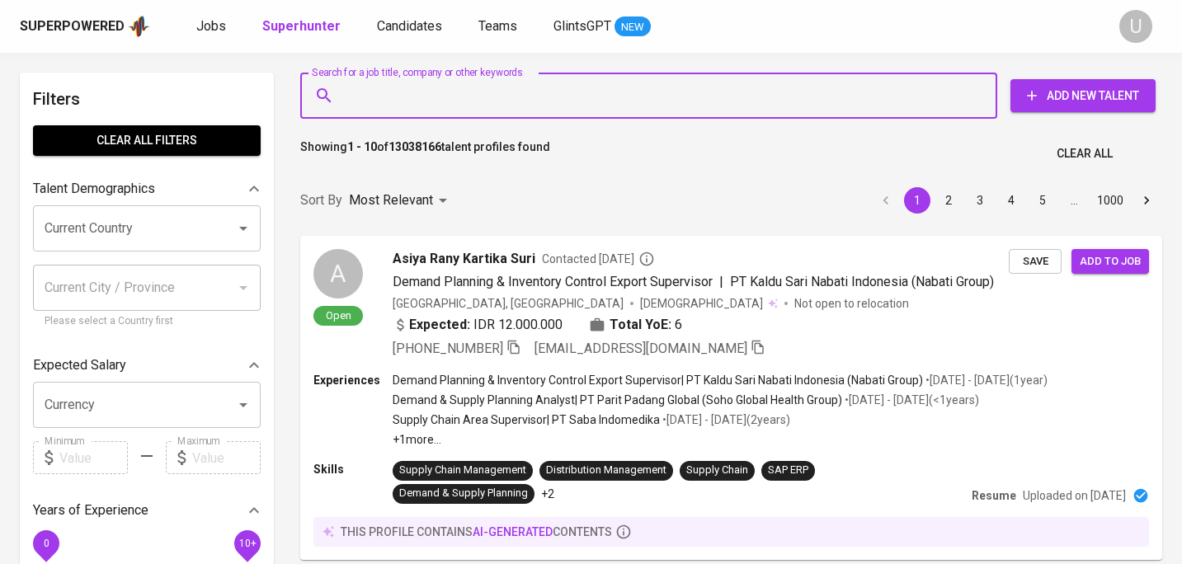
click at [421, 97] on input "Search for a job title, company or other keywords" at bounding box center [653, 95] width 625 height 31
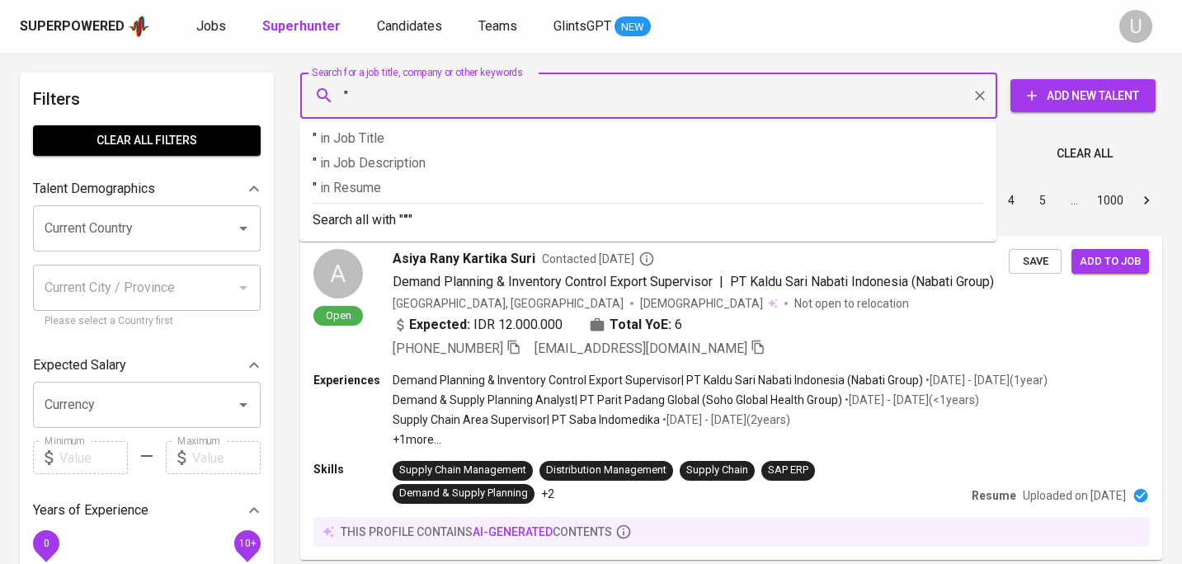
paste input "Dini Mawarni"
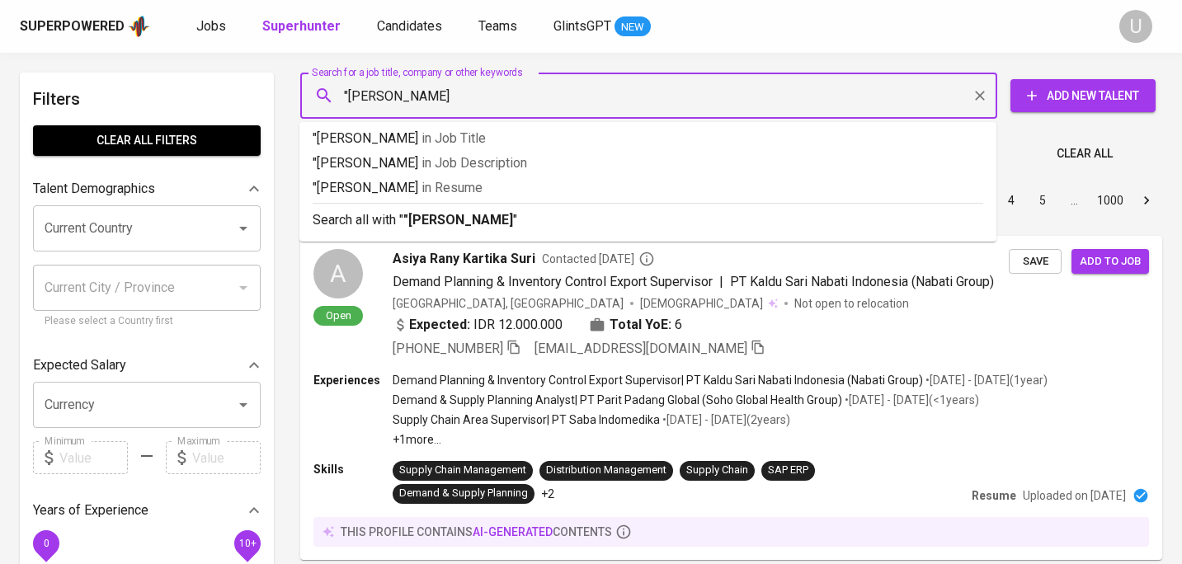
type input ""Dini Mawarni""
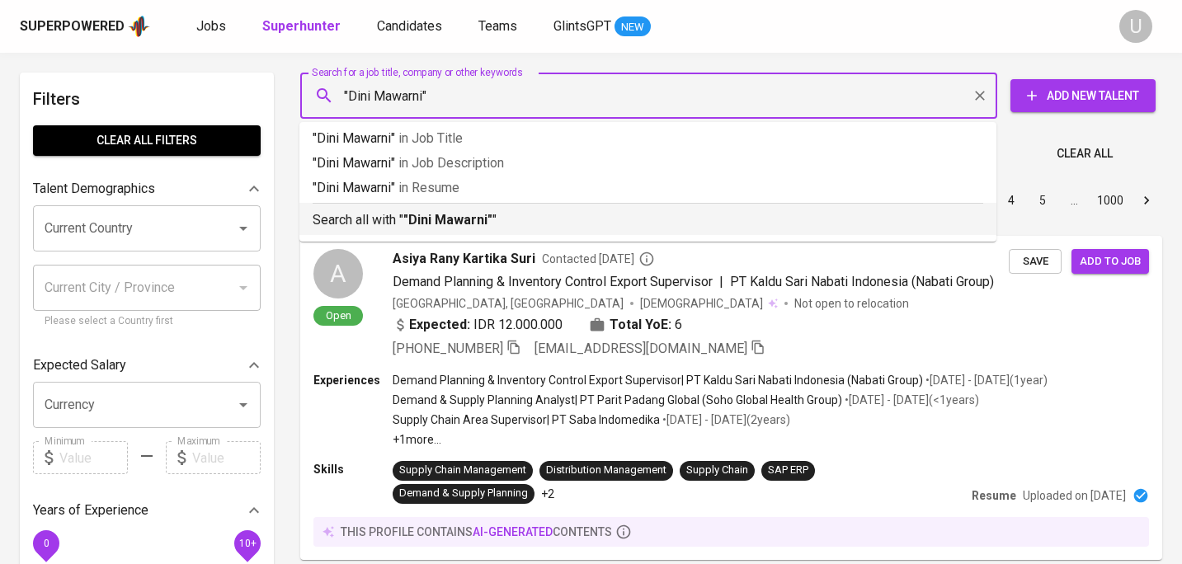
click at [413, 220] on b ""Dini Mawarni"" at bounding box center [447, 220] width 89 height 16
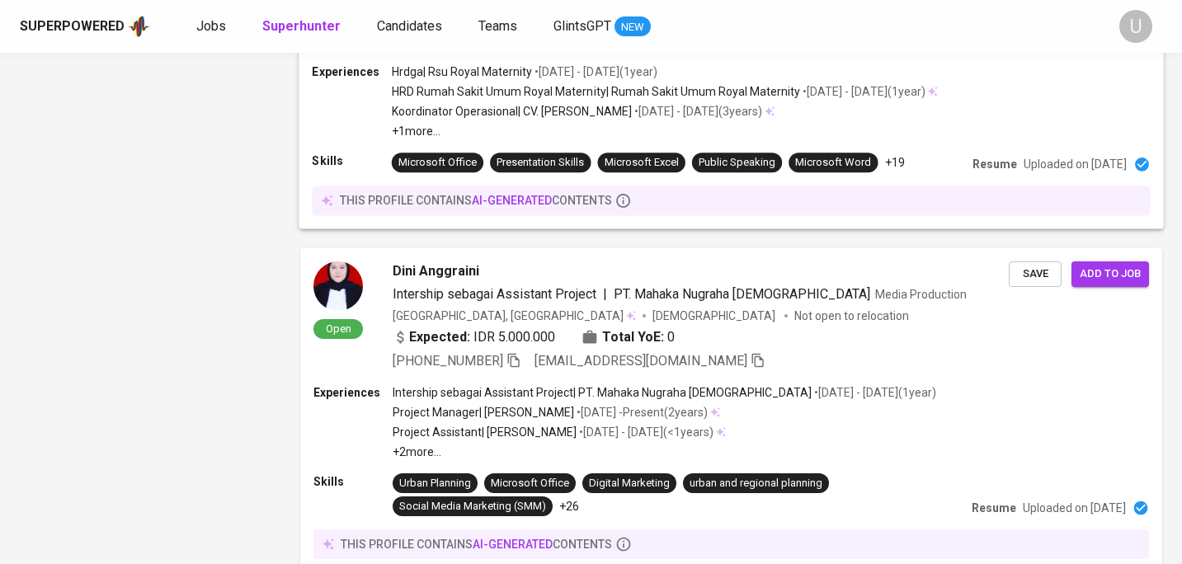
scroll to position [2907, 0]
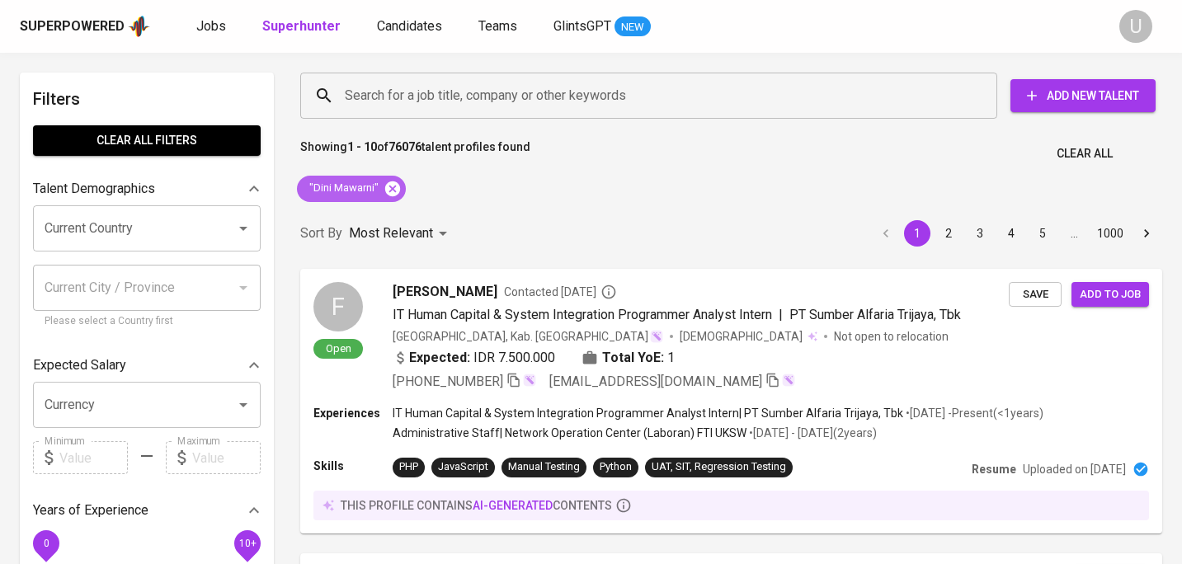
click at [395, 186] on icon at bounding box center [392, 188] width 15 height 15
click at [380, 111] on input "Search for a job title, company or other keywords" at bounding box center [653, 95] width 625 height 31
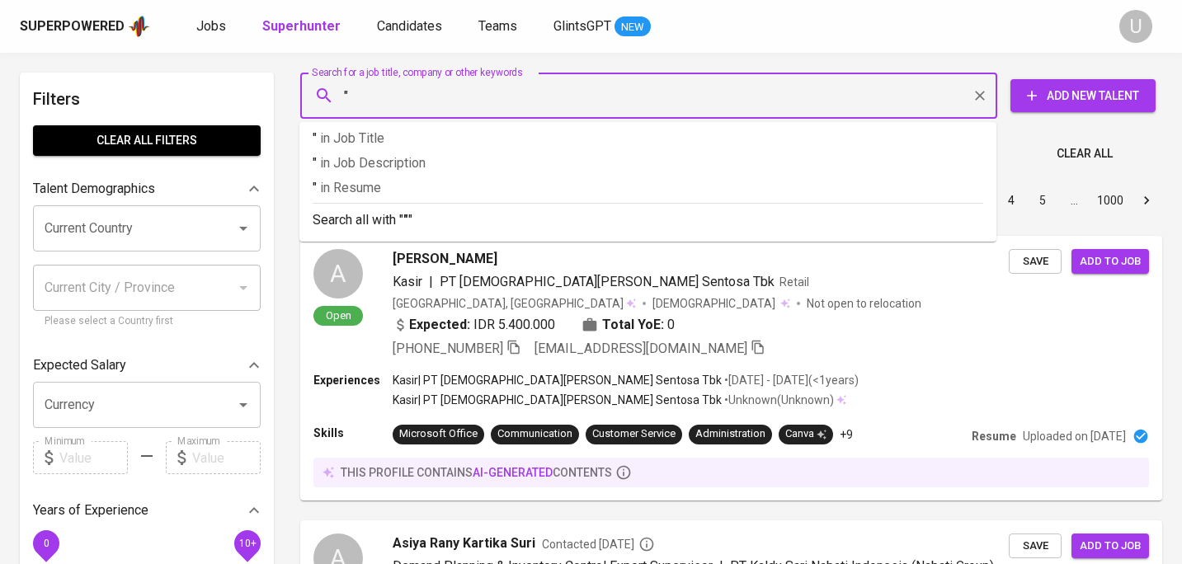
paste input "[PERSON_NAME]"
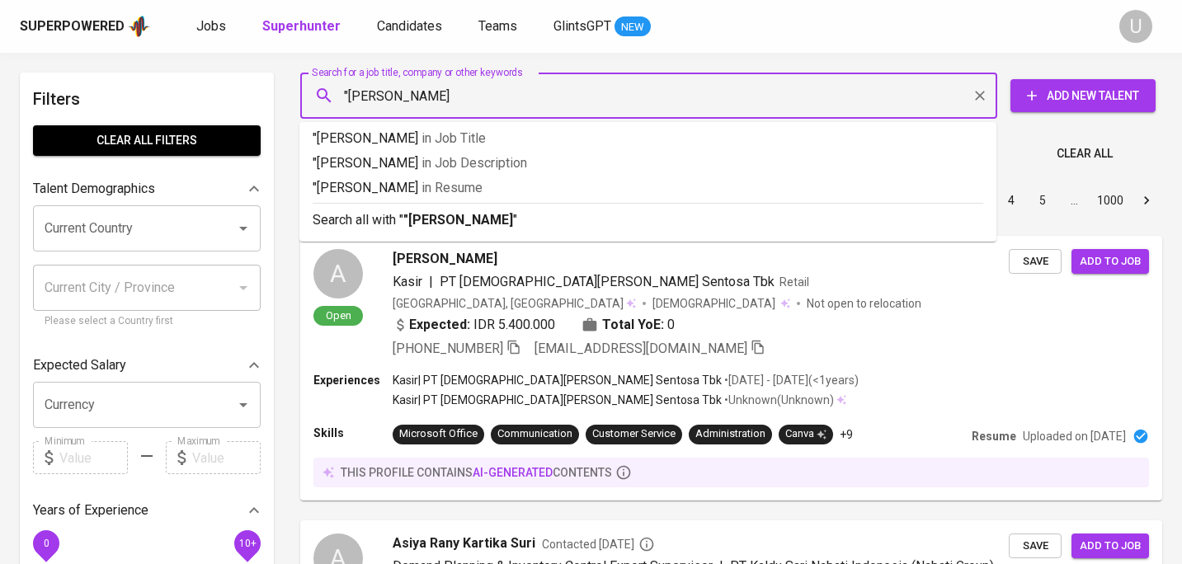
type input ""[PERSON_NAME]""
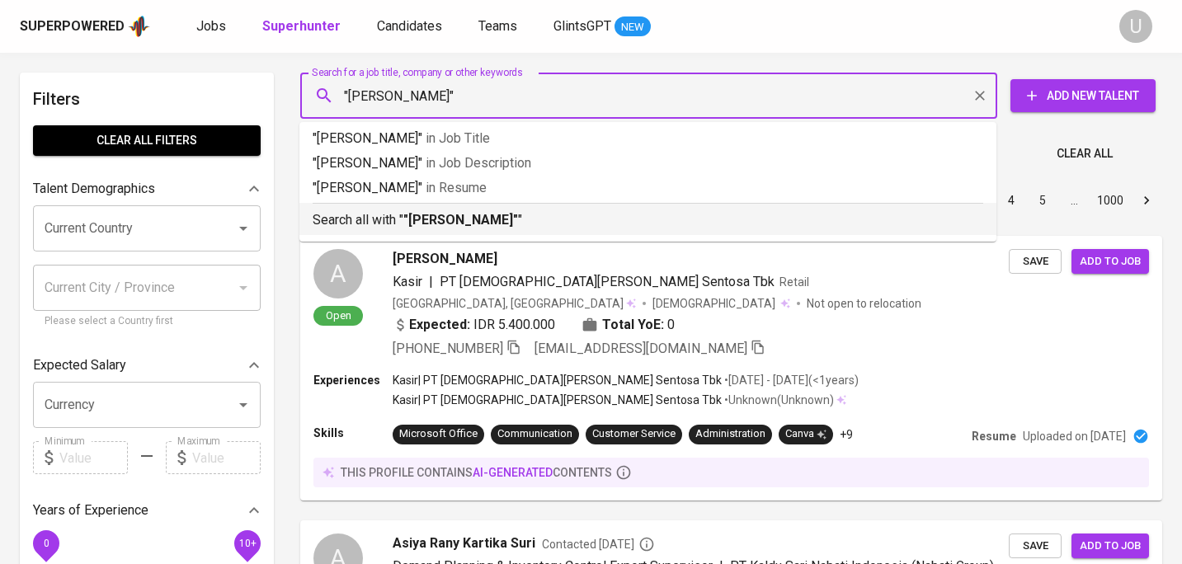
click at [460, 229] on p "Search all with " "Arissa D." "" at bounding box center [648, 220] width 671 height 20
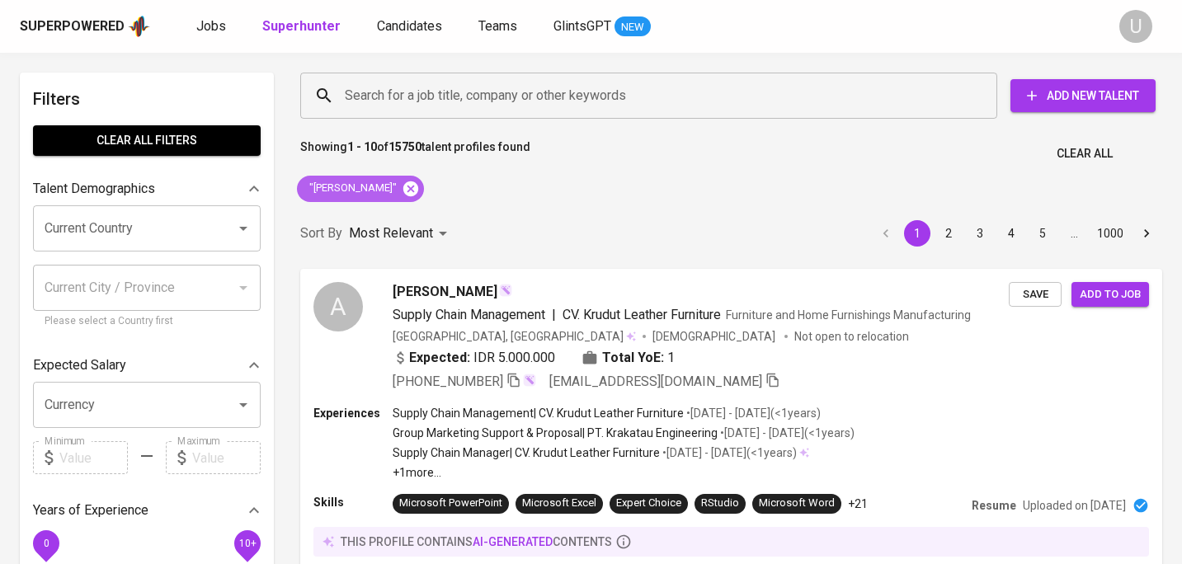
click at [402, 186] on icon at bounding box center [411, 189] width 18 height 18
click at [377, 105] on input "Search for a job title, company or other keywords" at bounding box center [653, 95] width 625 height 31
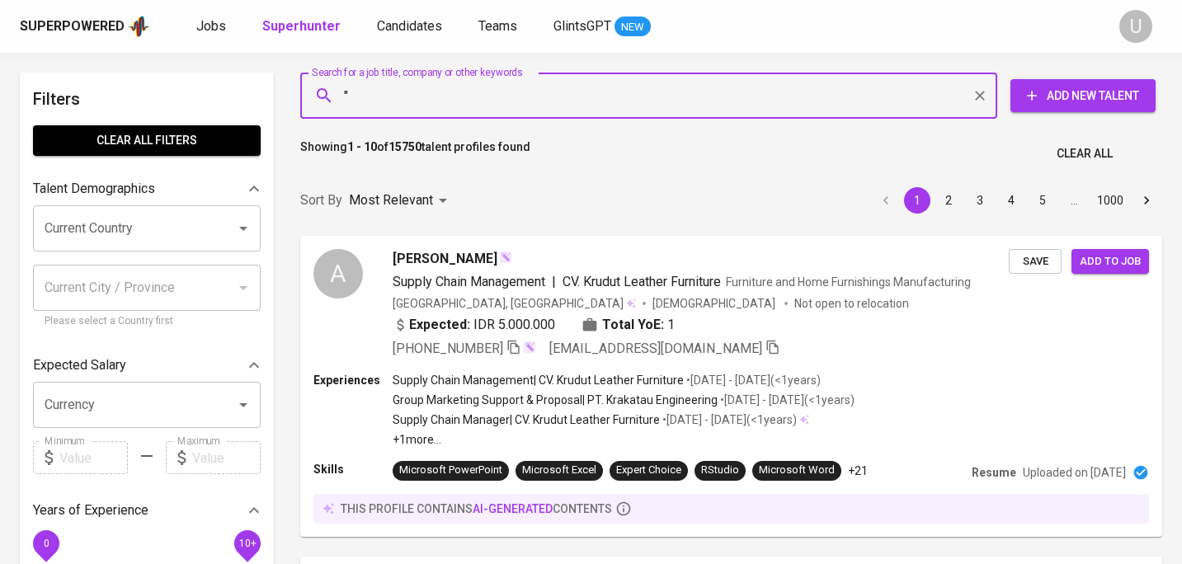
paste input "Margaretta E."
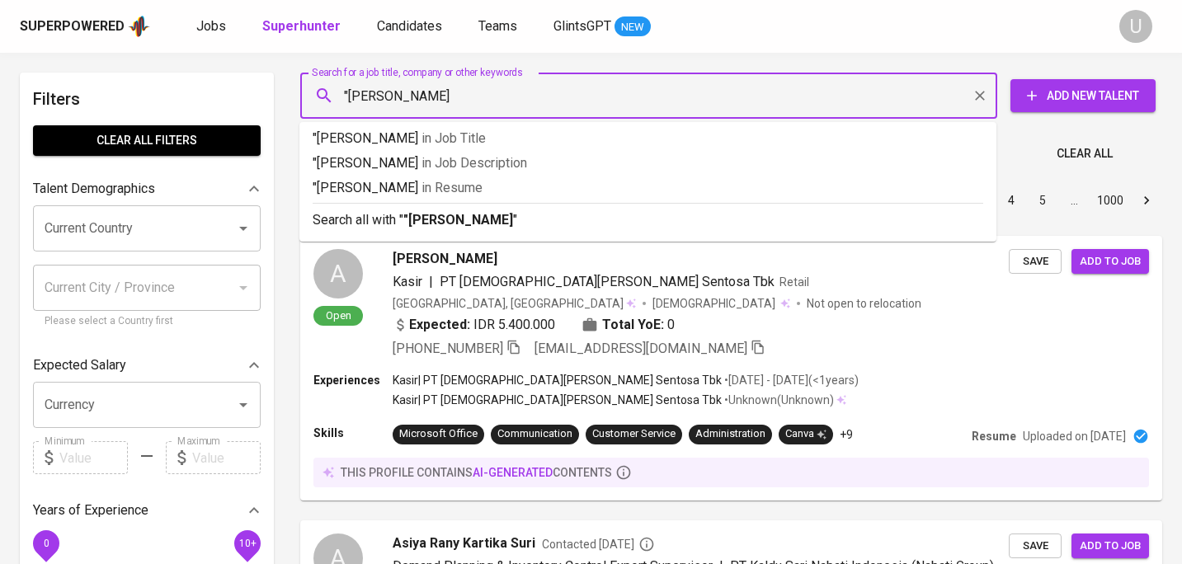
type input ""[PERSON_NAME]""
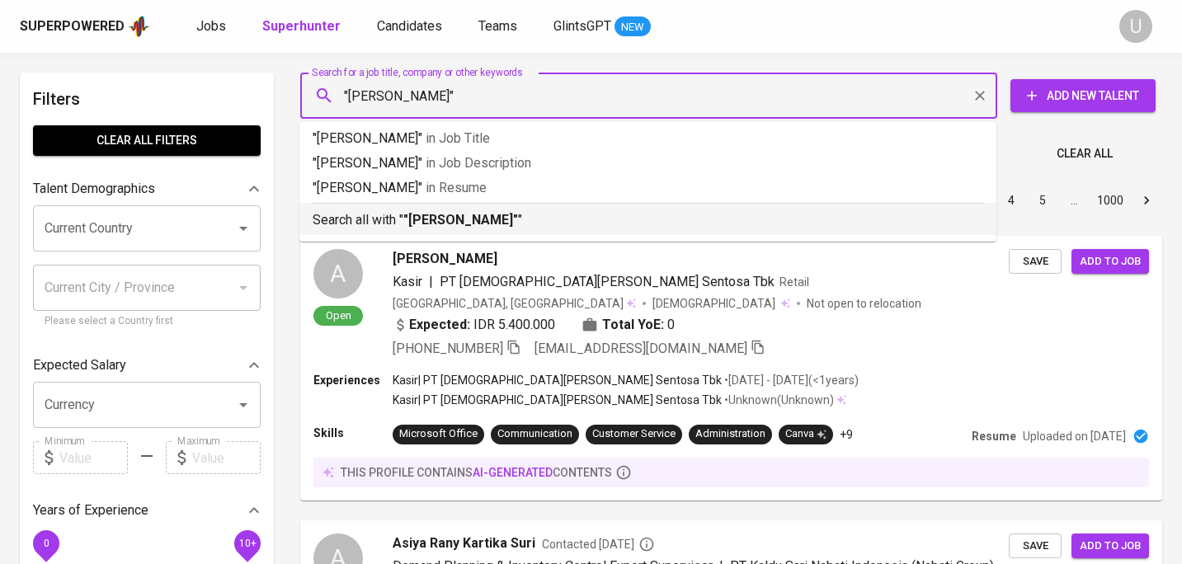
click at [422, 226] on b ""[PERSON_NAME]"" at bounding box center [460, 220] width 115 height 16
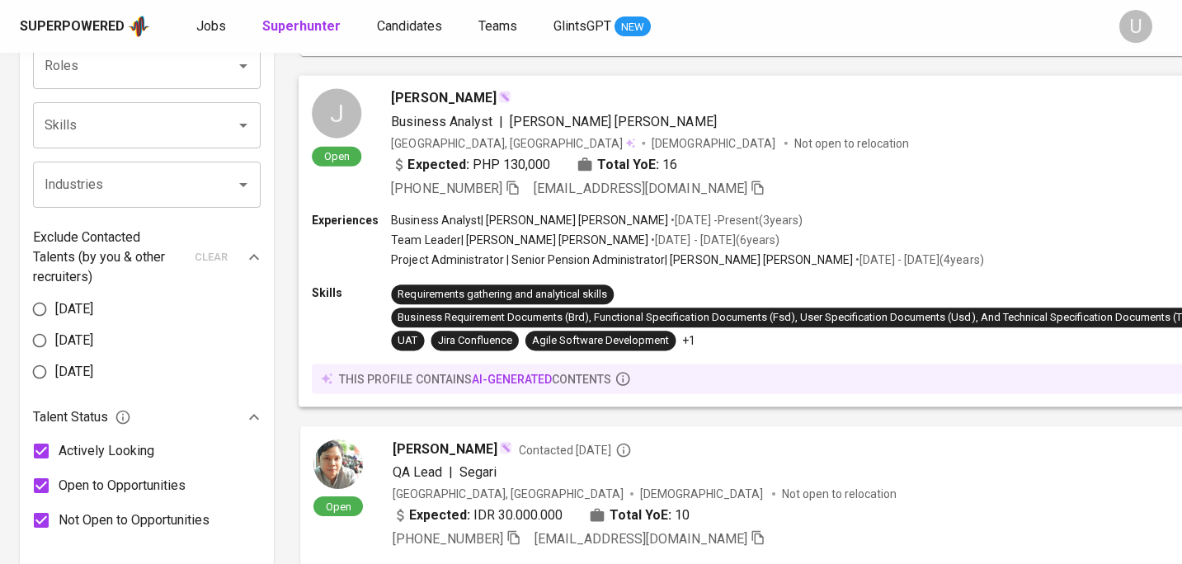
scroll to position [828, 0]
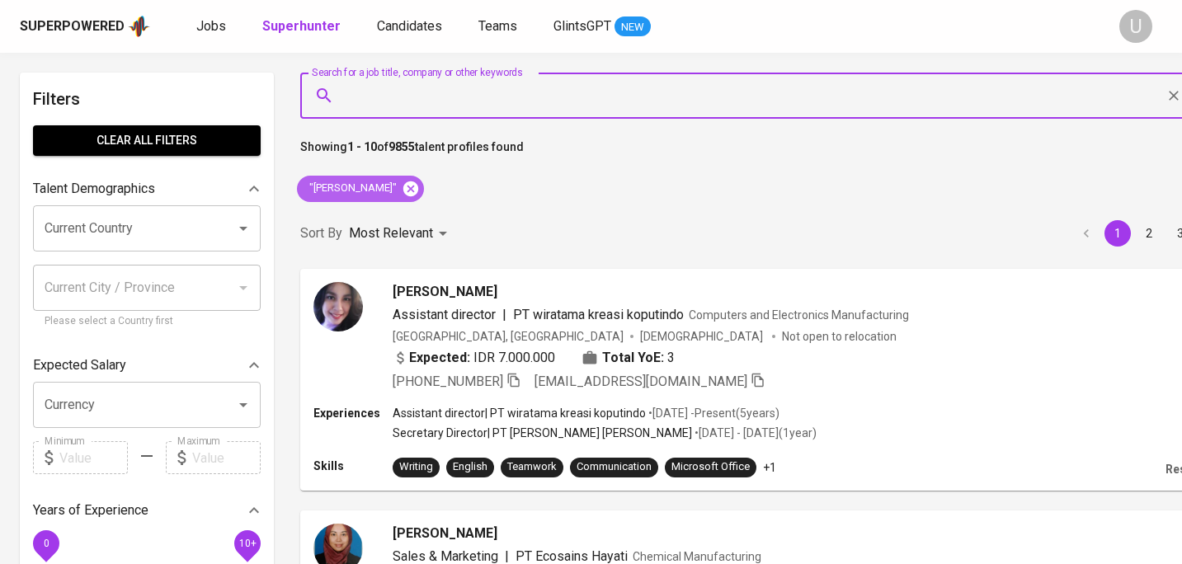
click at [403, 190] on icon at bounding box center [410, 188] width 15 height 15
click at [375, 108] on input "Search for a job title, company or other keywords" at bounding box center [750, 95] width 818 height 31
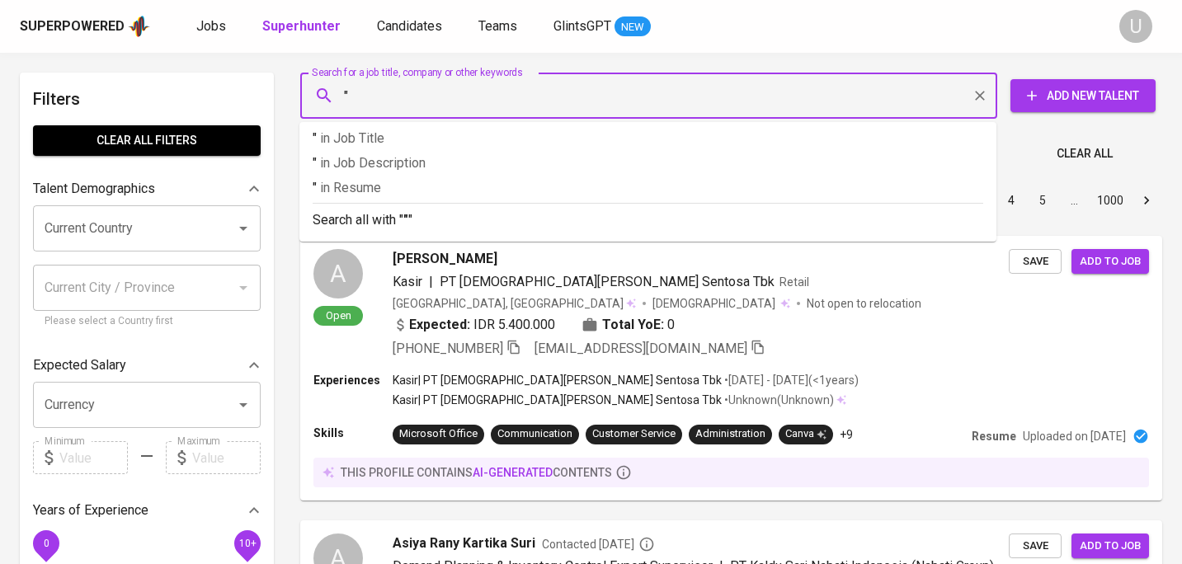
paste input "[PERSON_NAME]"
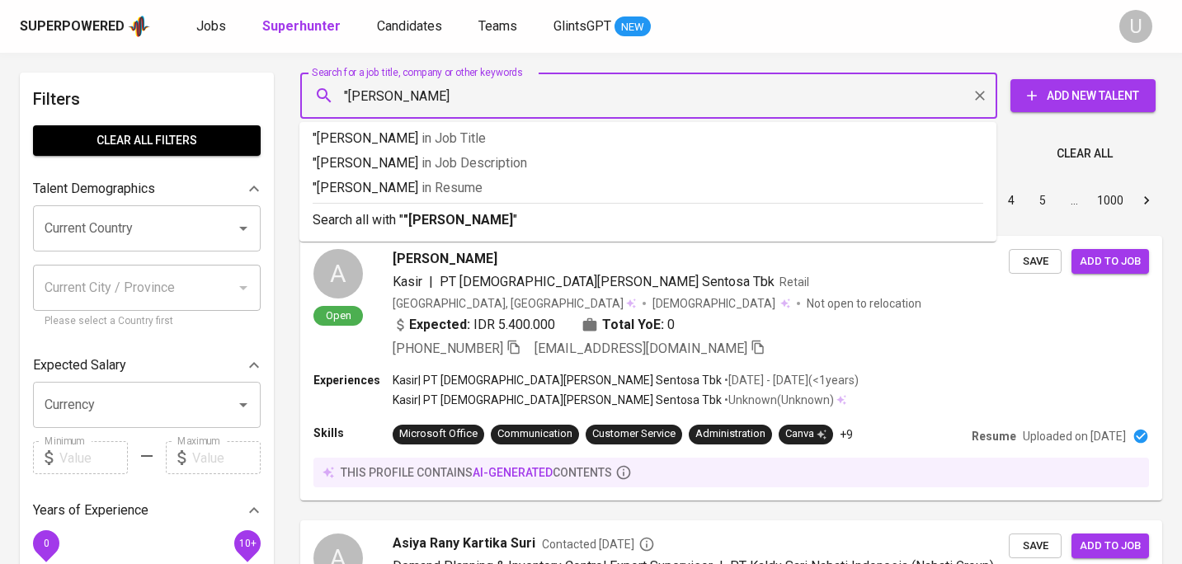
type input ""[PERSON_NAME]""
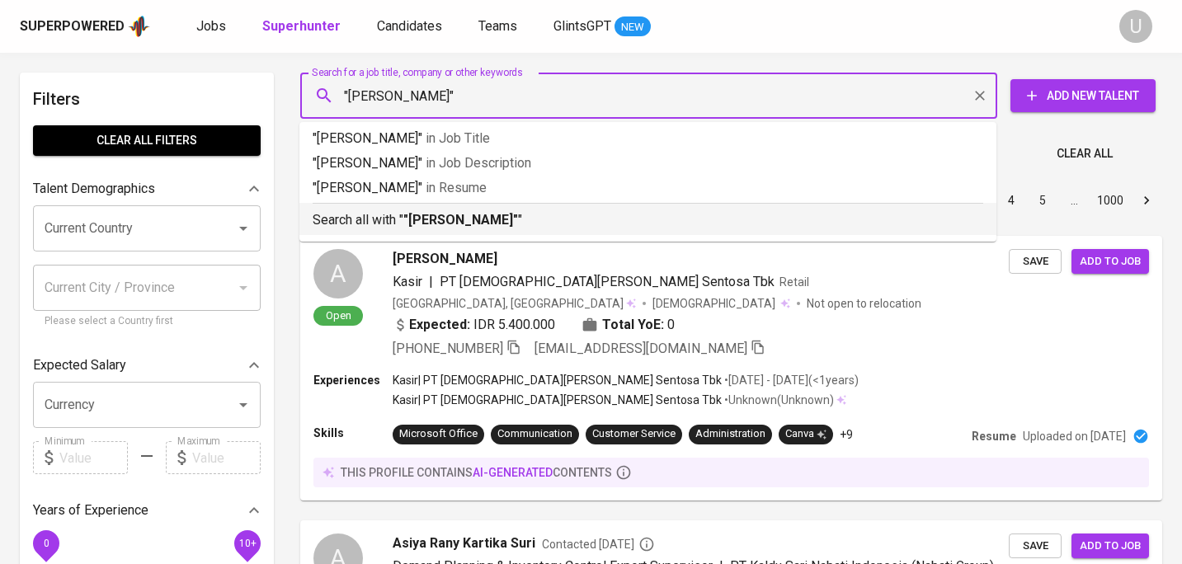
click at [413, 229] on p "Search all with " "[PERSON_NAME]" "" at bounding box center [648, 220] width 671 height 20
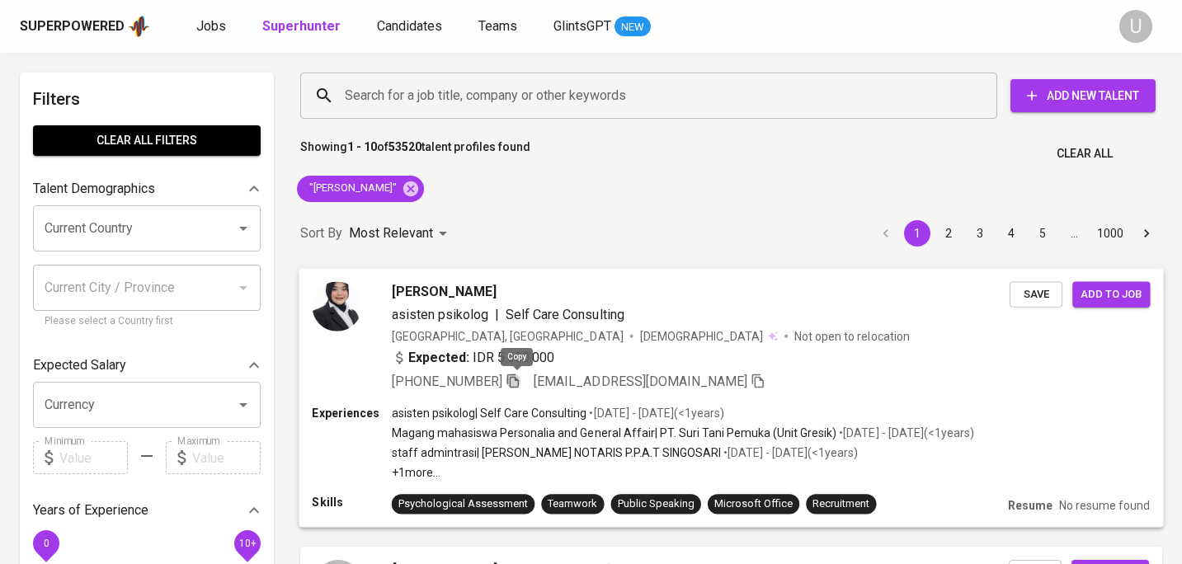
click at [516, 387] on icon "button" at bounding box center [513, 381] width 12 height 14
click at [516, 387] on span "button" at bounding box center [513, 380] width 15 height 19
click at [420, 188] on icon at bounding box center [411, 189] width 18 height 18
click at [450, 101] on input "Search for a job title, company or other keywords" at bounding box center [653, 95] width 625 height 31
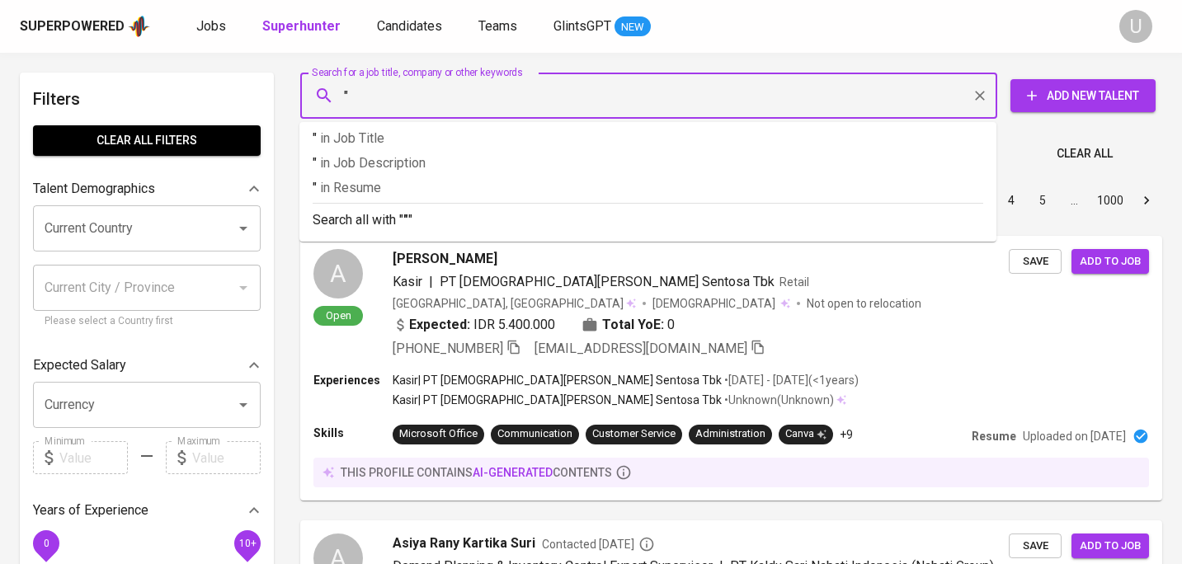
paste input "[PERSON_NAME]"
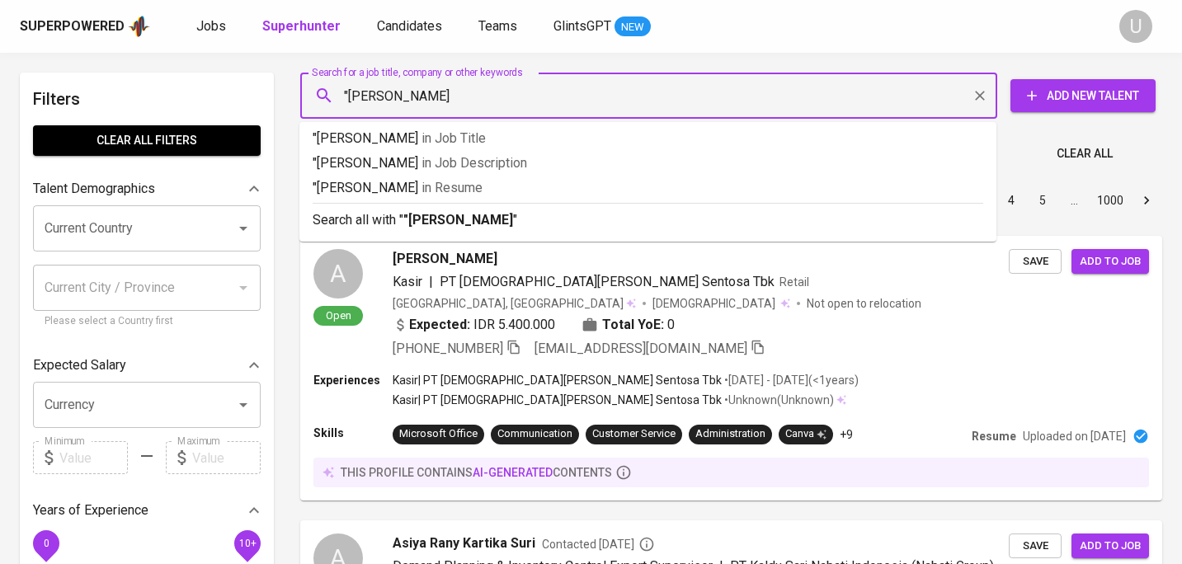
type input ""[PERSON_NAME]""
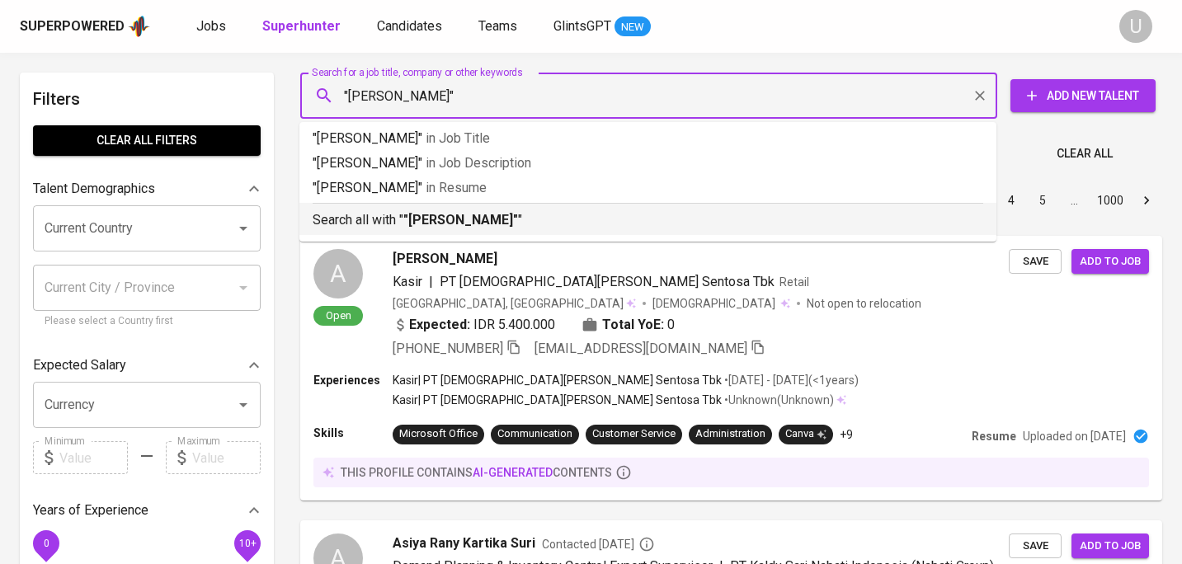
click at [458, 219] on b ""[PERSON_NAME]"" at bounding box center [460, 220] width 115 height 16
